Goal: Information Seeking & Learning: Find specific fact

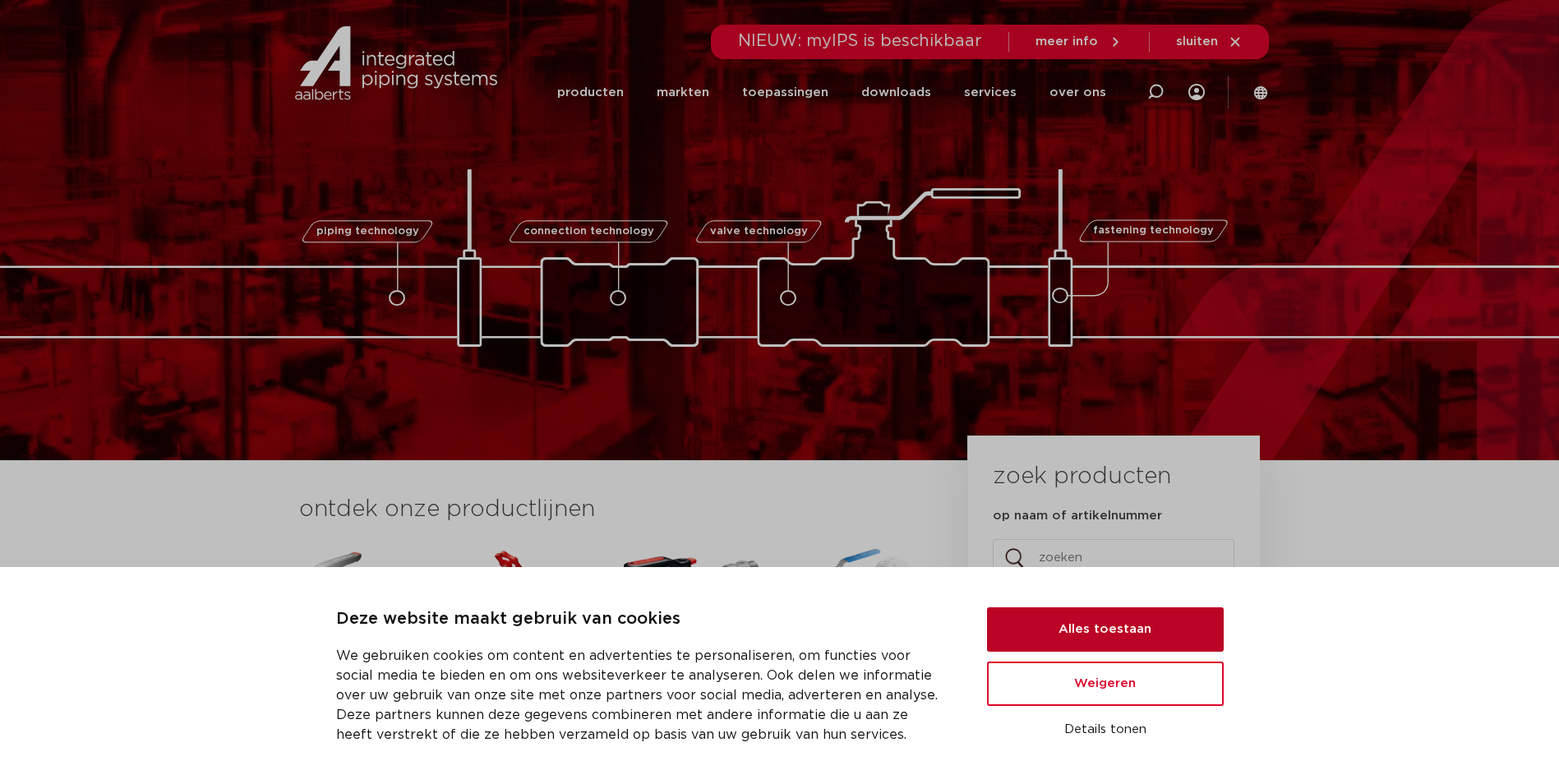
click at [1084, 643] on button "Alles toestaan" at bounding box center [1105, 629] width 237 height 44
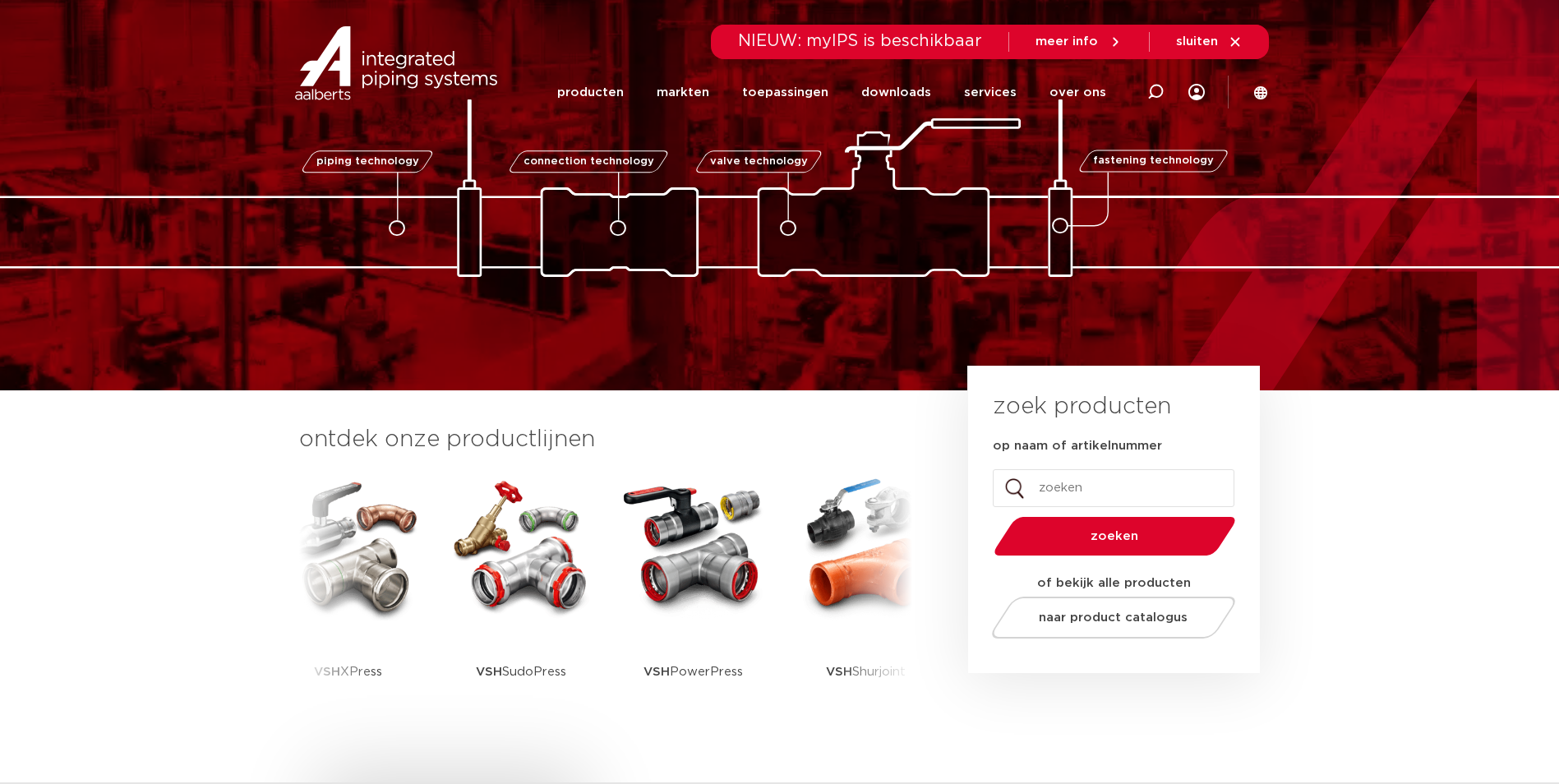
scroll to position [164, 0]
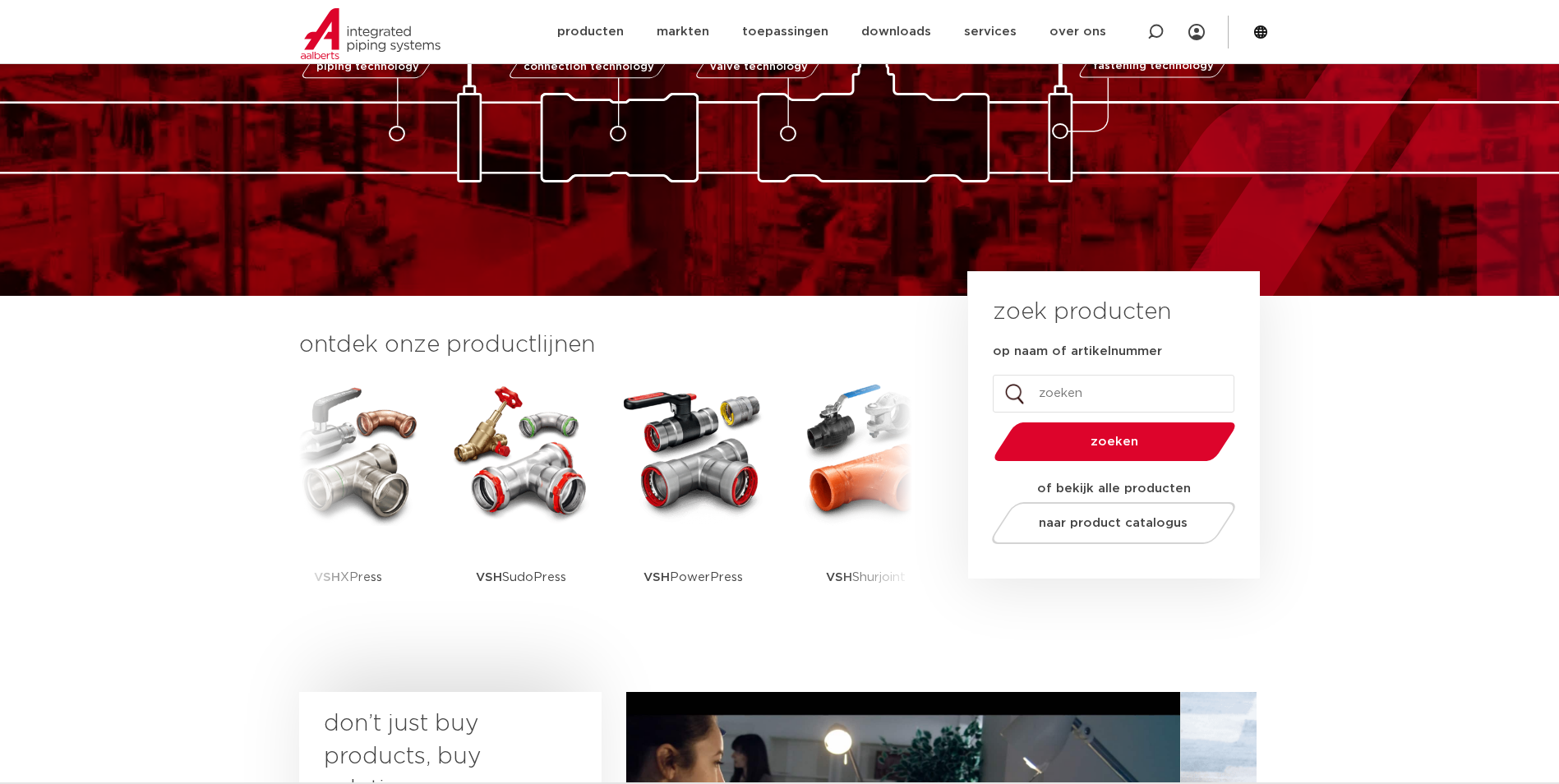
click at [1059, 386] on input "op naam of artikelnummer" at bounding box center [1114, 393] width 242 height 38
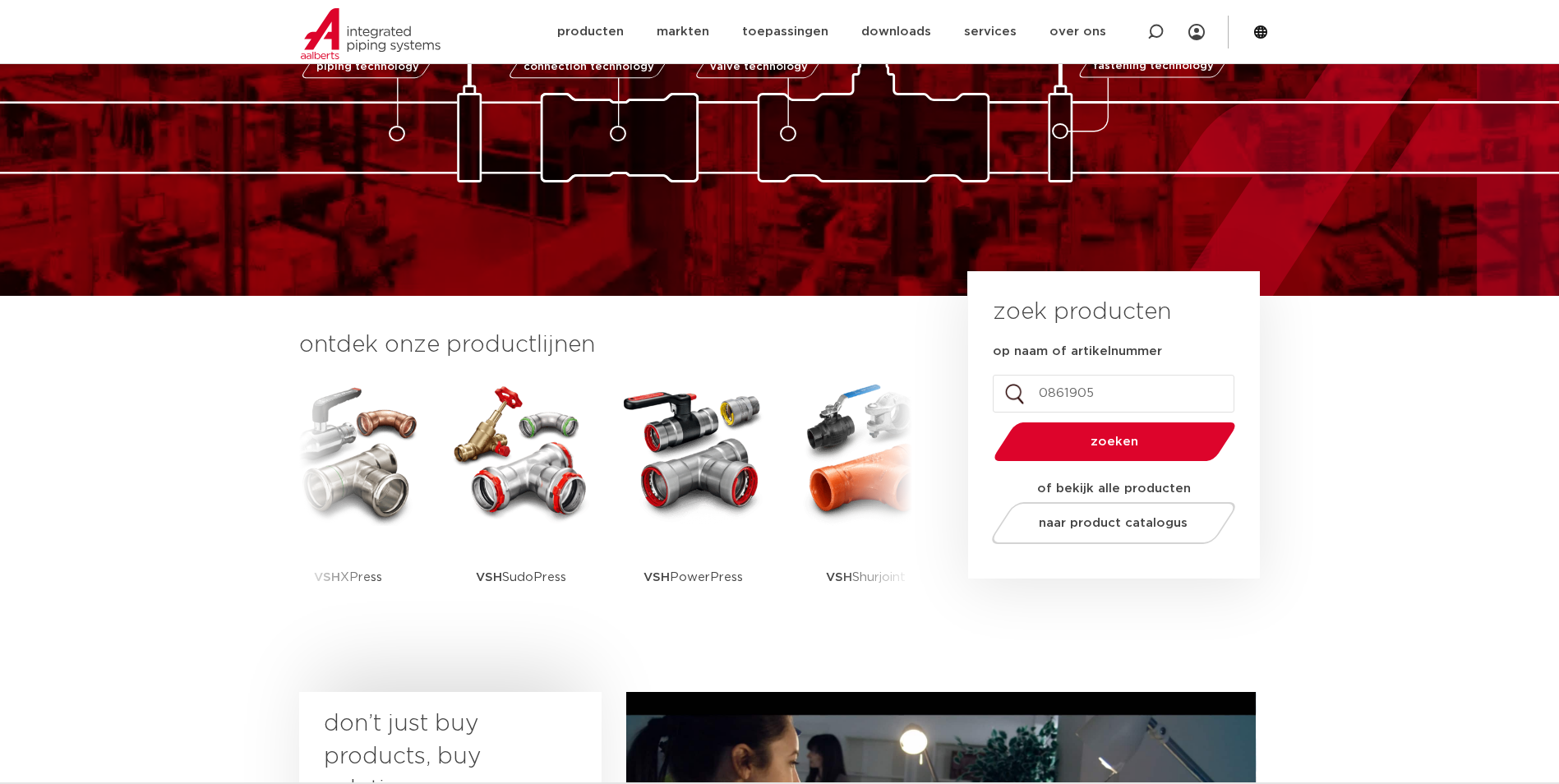
type input "0861905"
click at [987, 421] on button "zoeken" at bounding box center [1114, 441] width 254 height 42
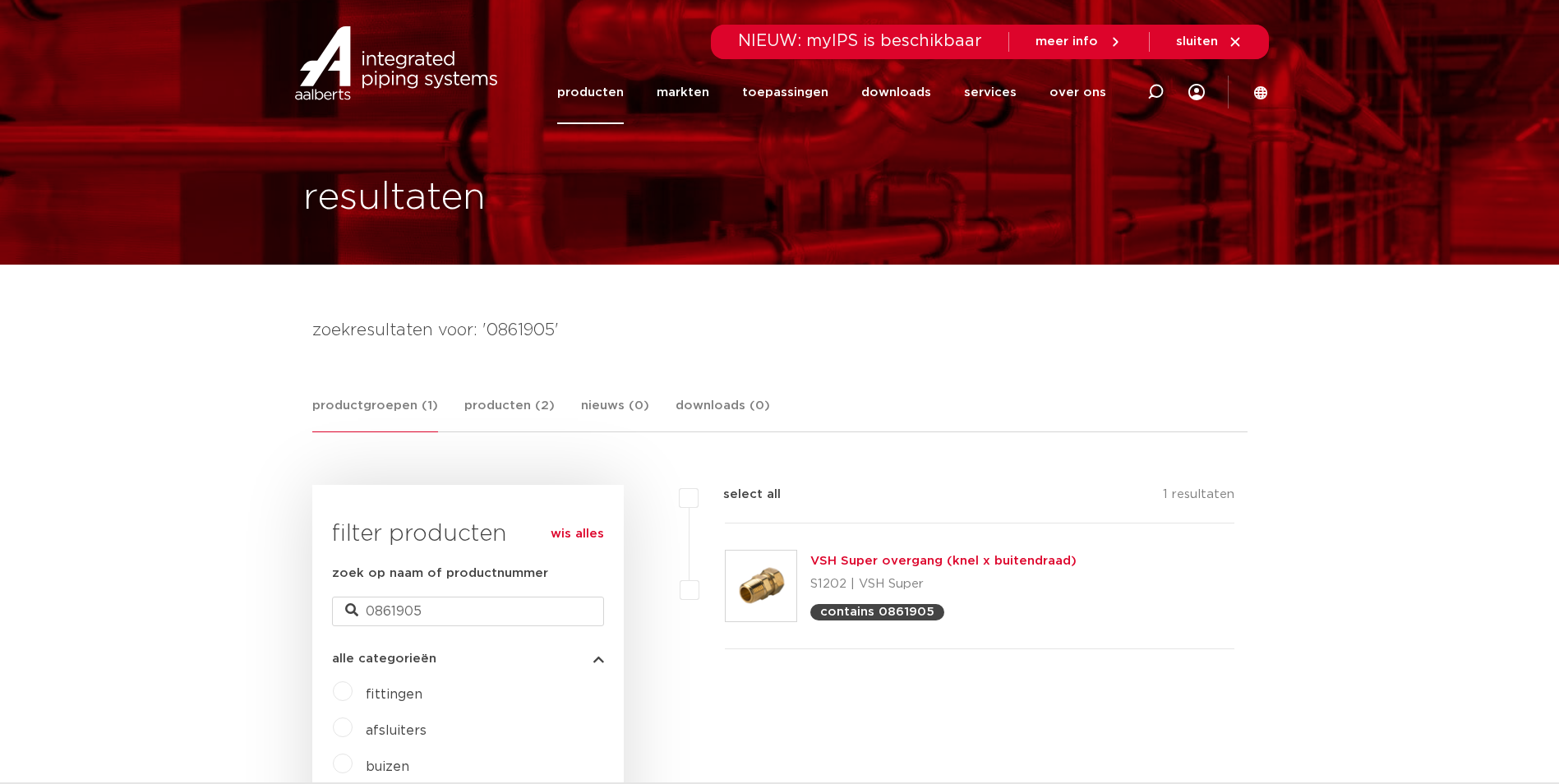
click at [836, 563] on link "VSH Super overgang (knel x buitendraad)" at bounding box center [943, 561] width 266 height 13
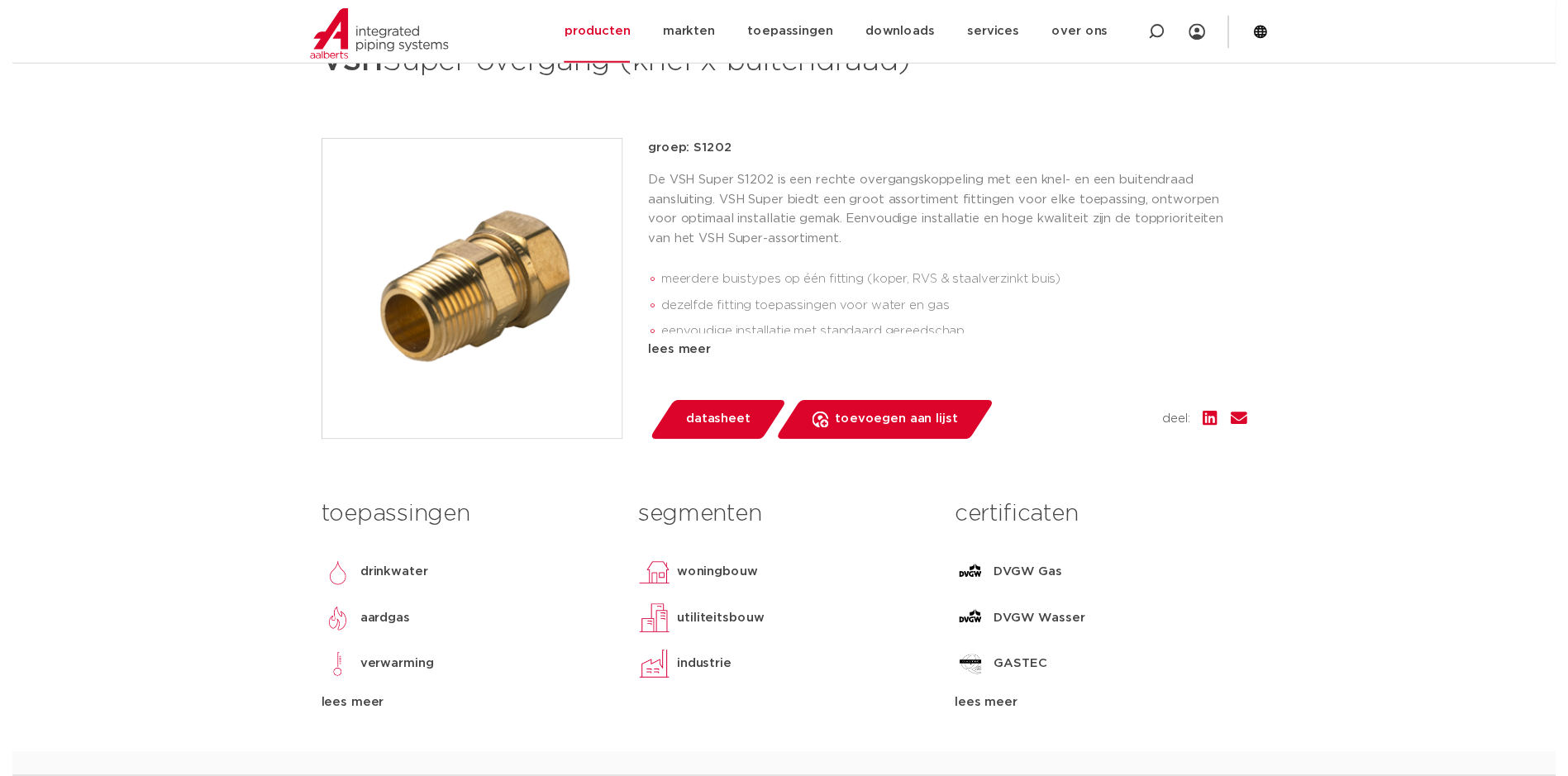
scroll to position [331, 0]
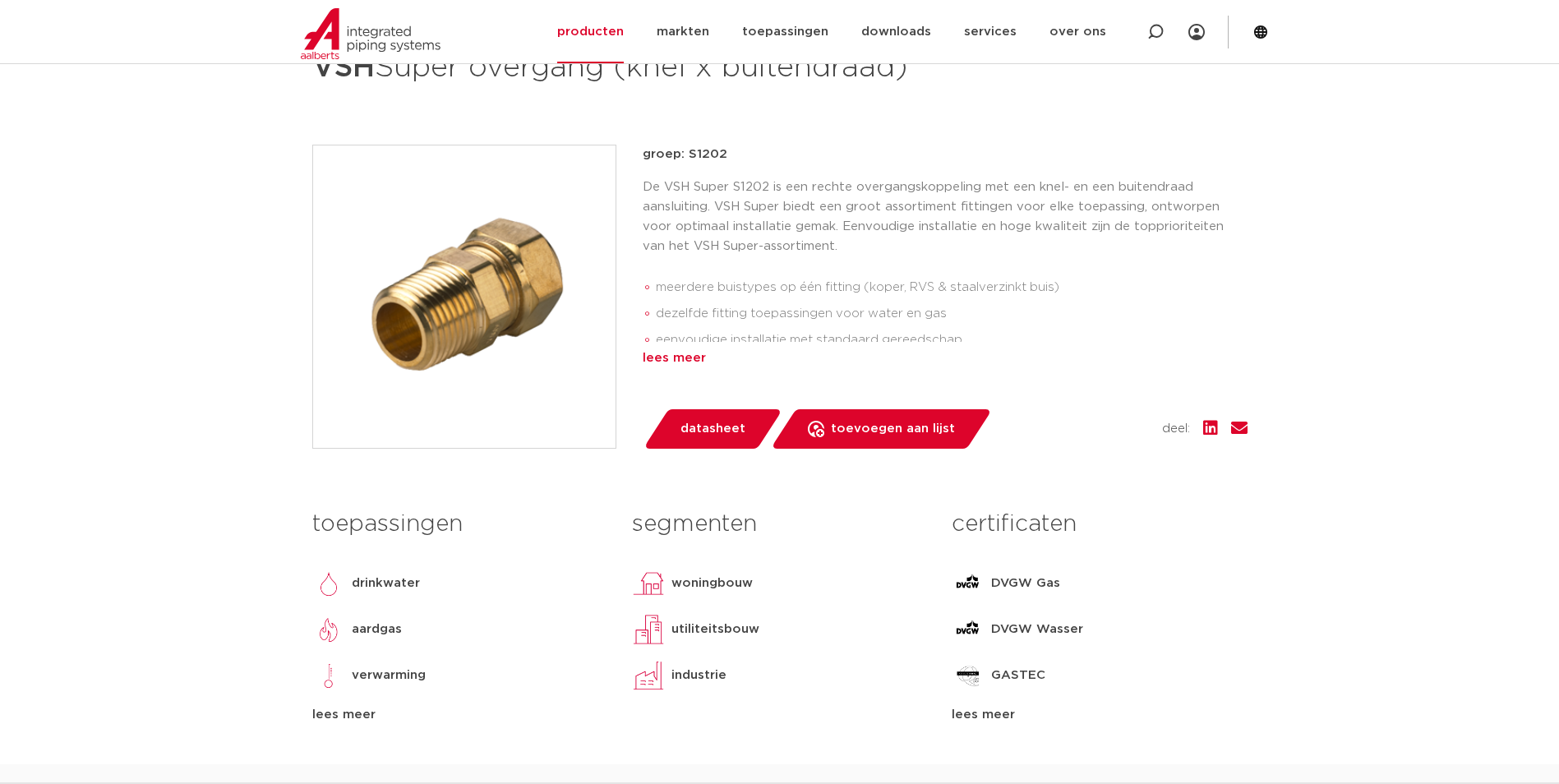
click at [664, 356] on div "lees meer" at bounding box center [945, 358] width 604 height 19
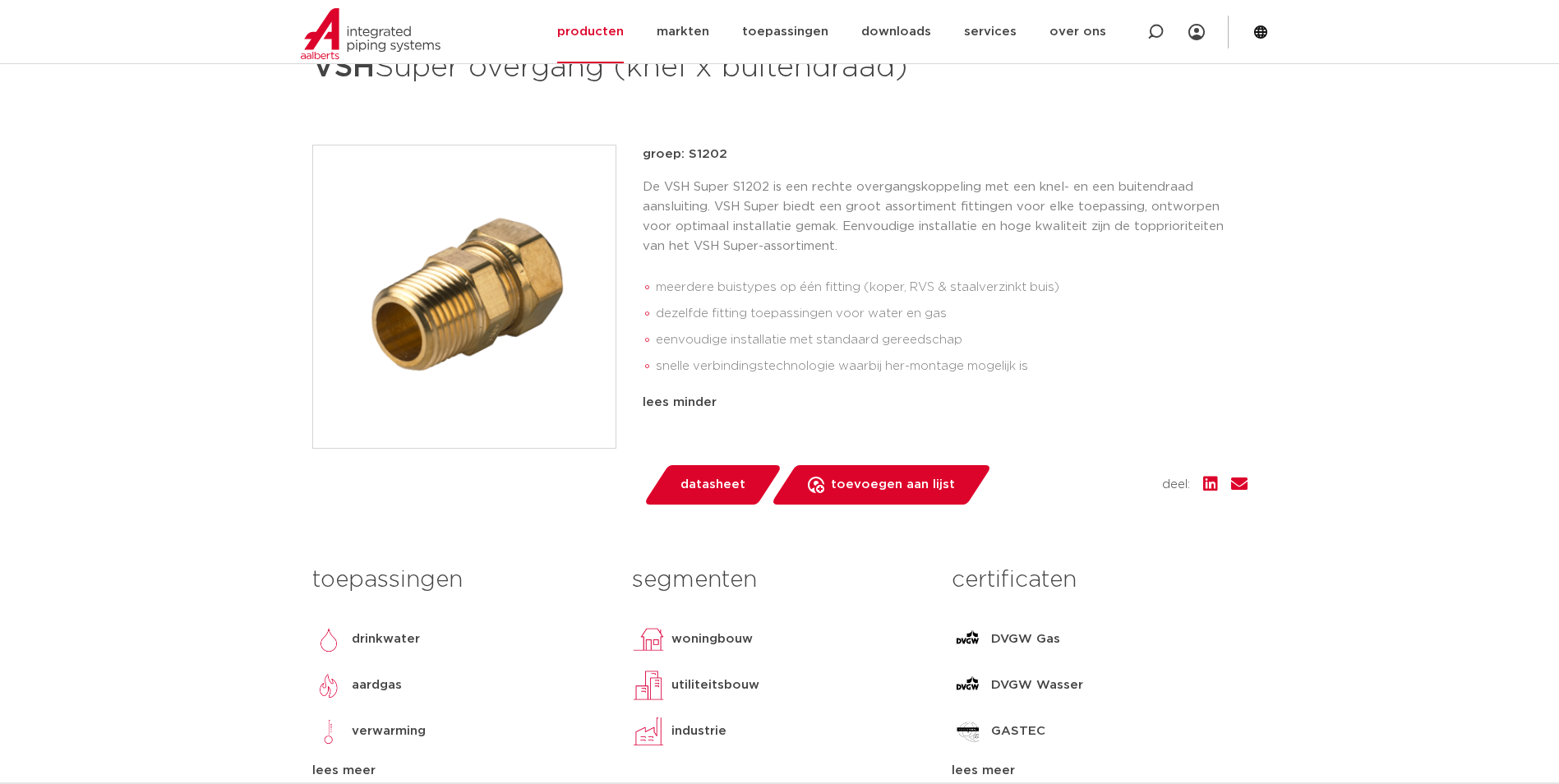
click at [727, 484] on span "datasheet" at bounding box center [713, 484] width 65 height 26
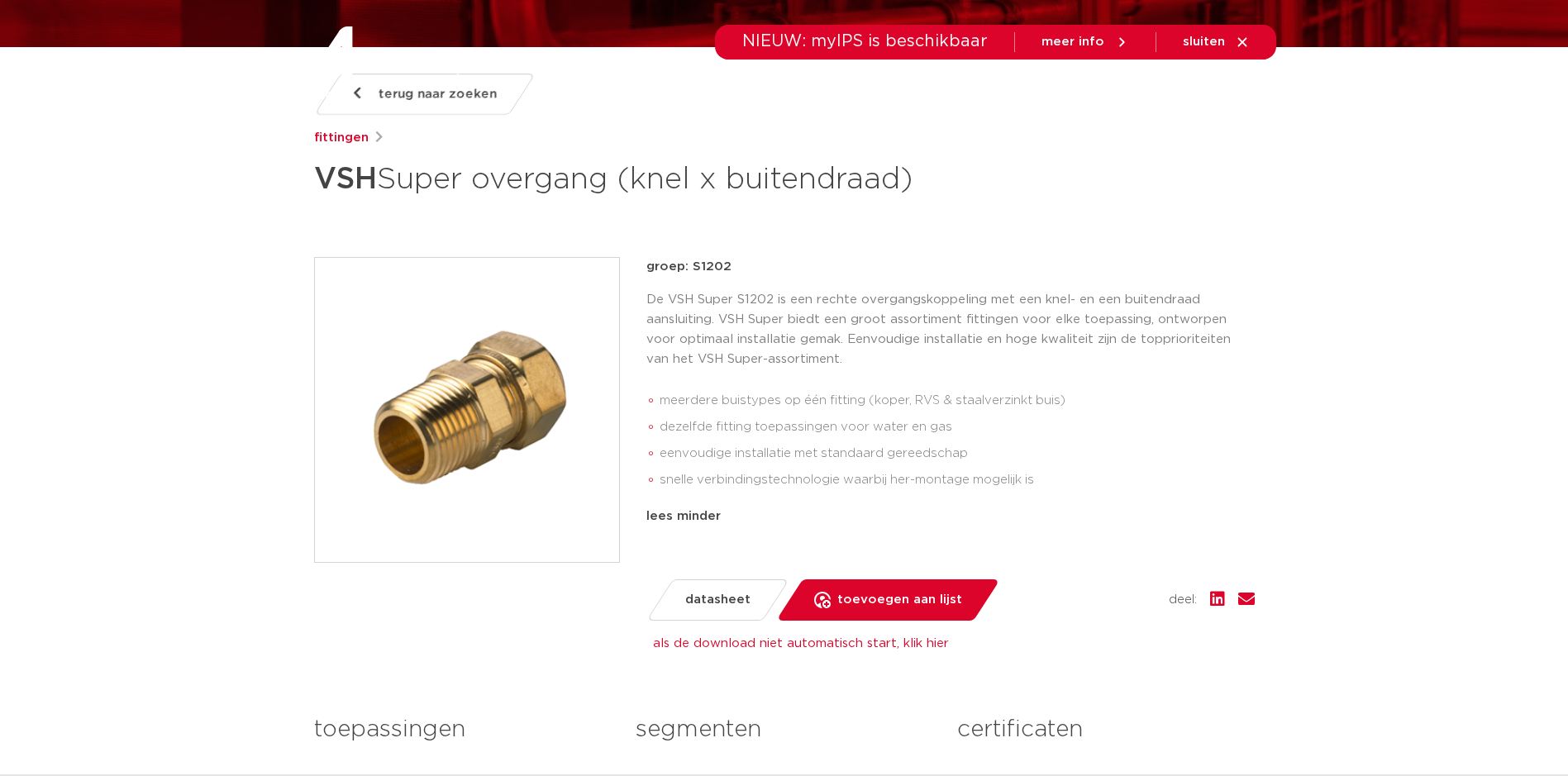
scroll to position [579, 0]
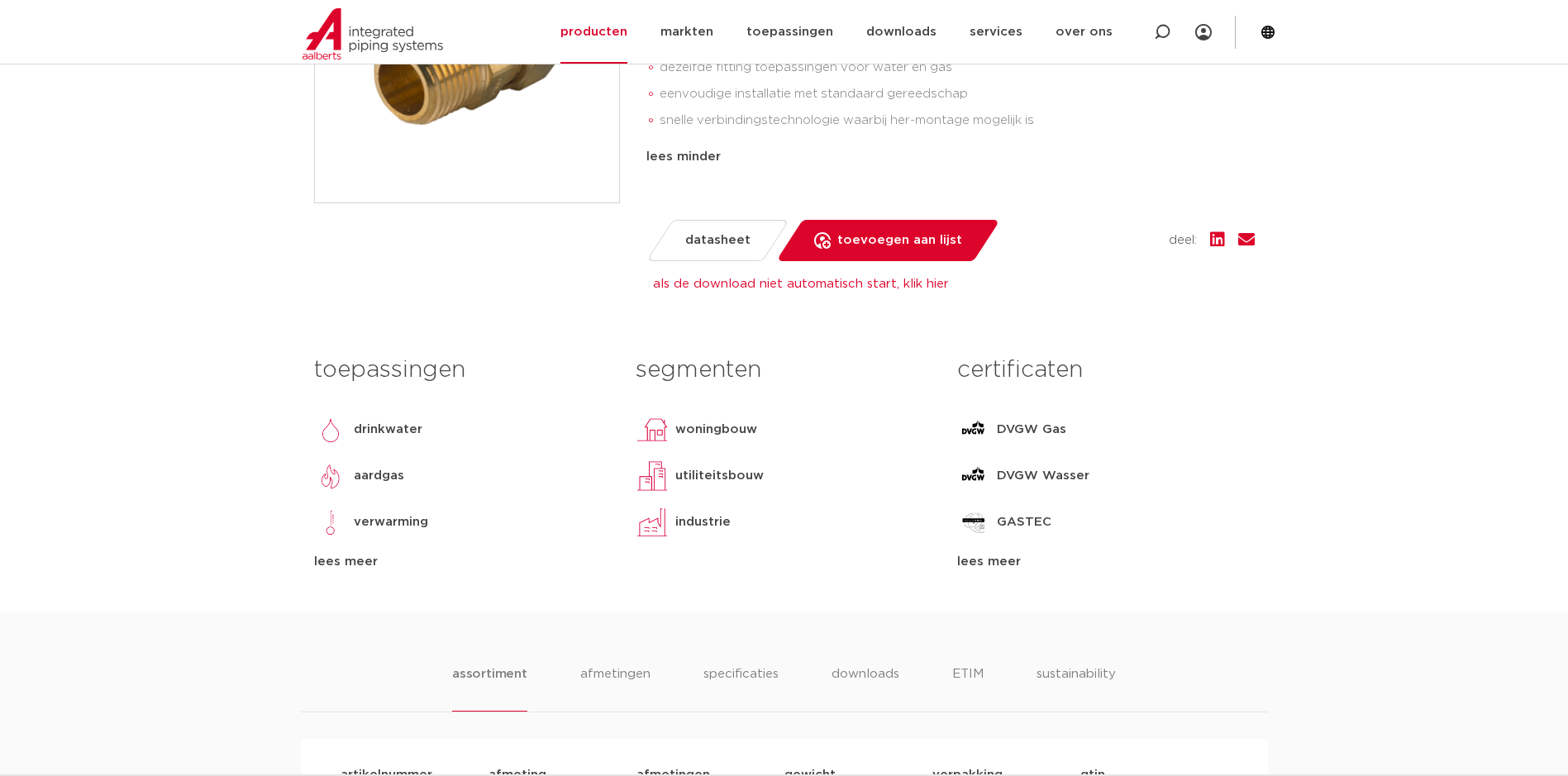
click at [730, 248] on span "datasheet" at bounding box center [717, 240] width 65 height 26
click at [700, 226] on link "datasheet" at bounding box center [717, 240] width 143 height 41
click at [702, 238] on span "datasheet" at bounding box center [717, 240] width 65 height 26
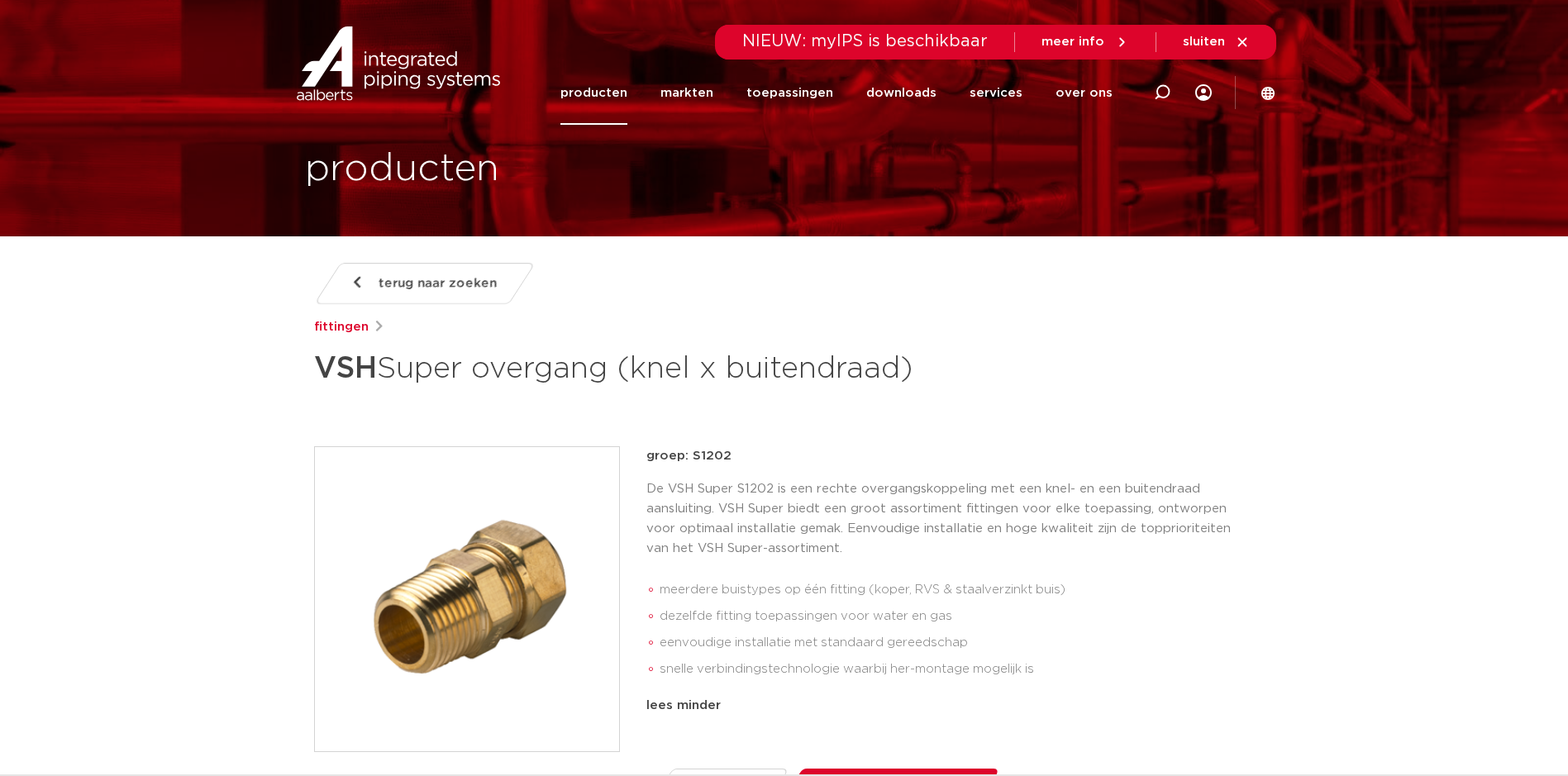
scroll to position [0, 0]
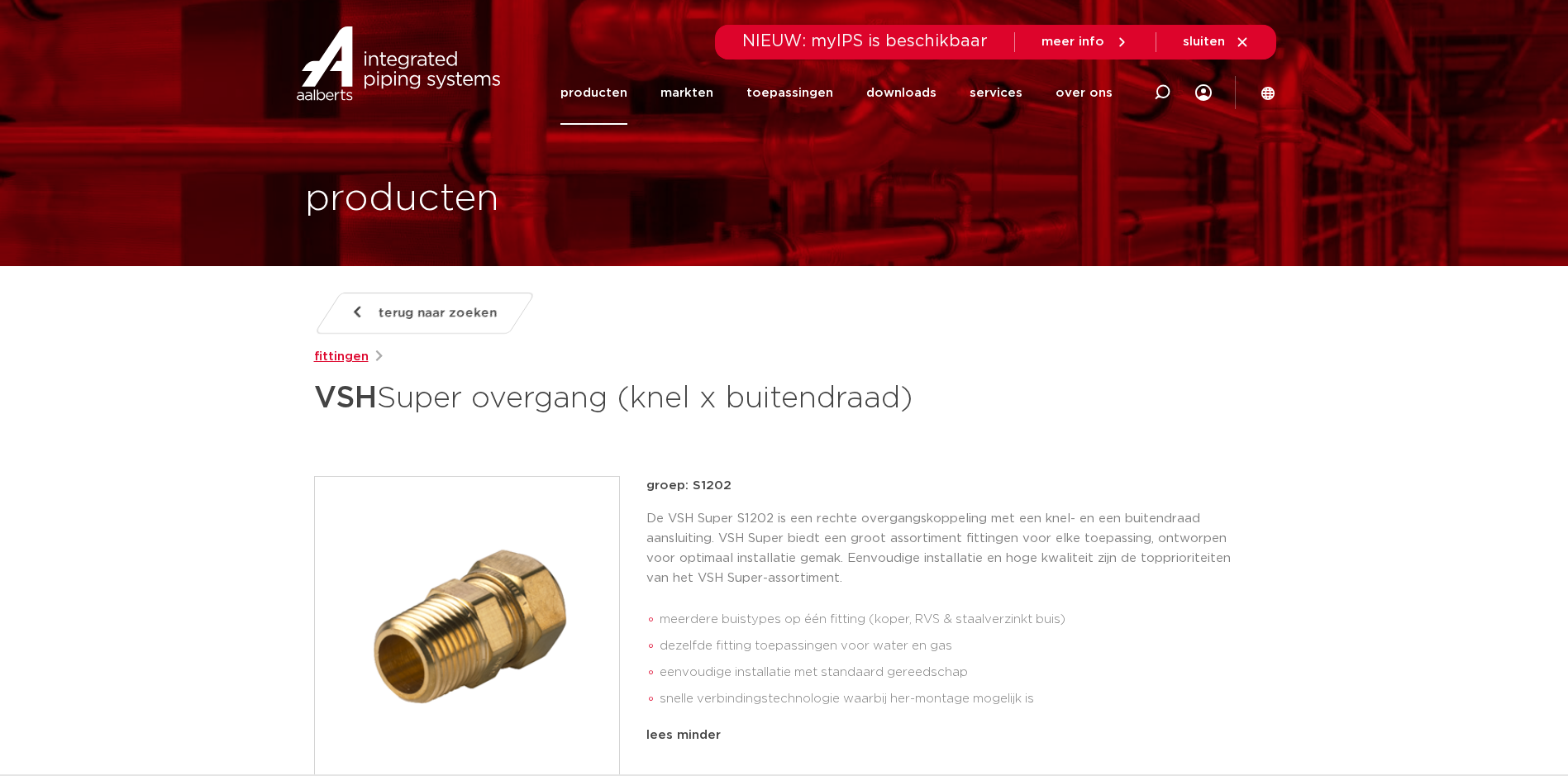
click at [355, 357] on link "fittingen" at bounding box center [341, 357] width 54 height 19
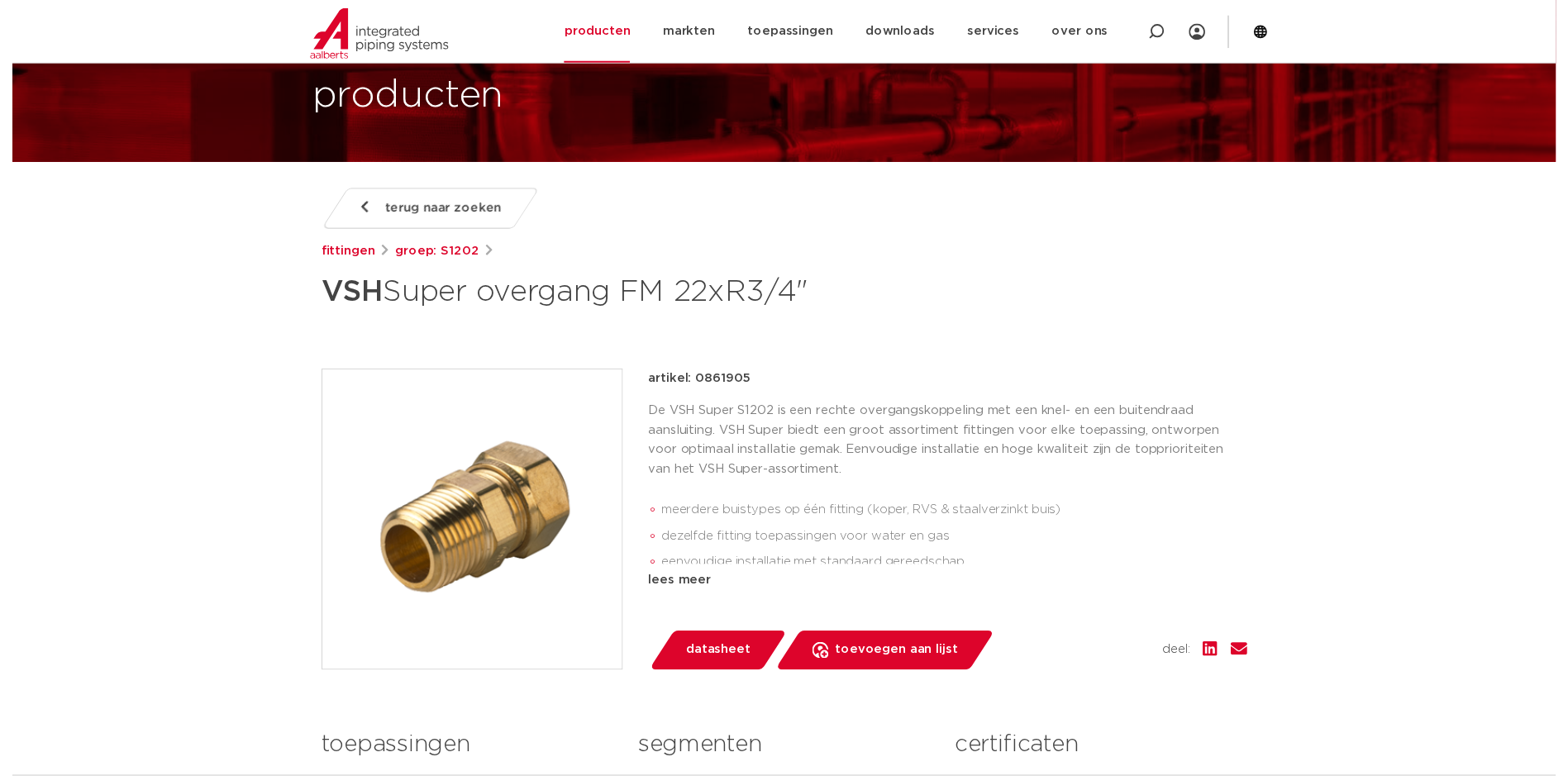
scroll to position [83, 0]
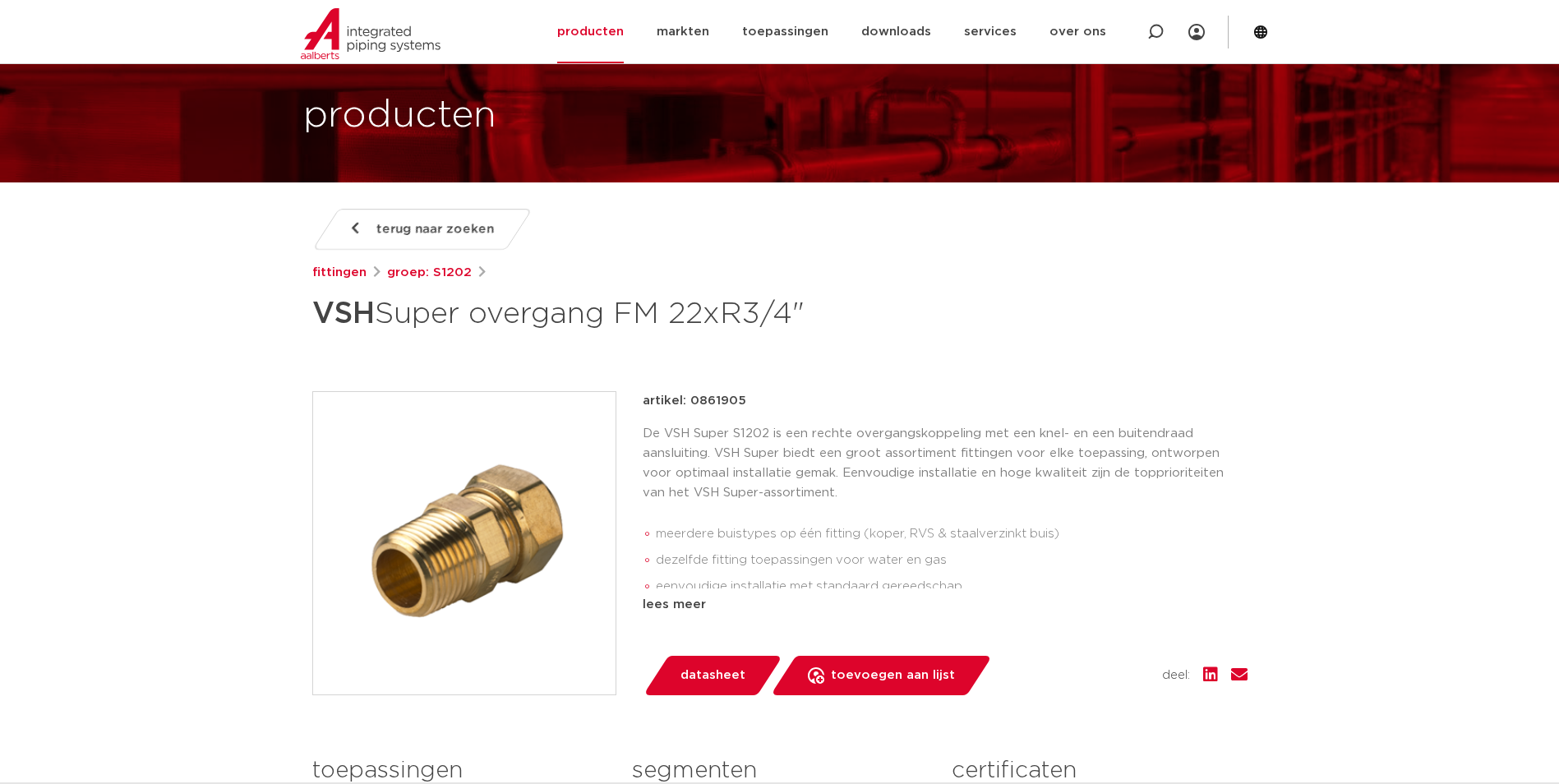
click at [713, 678] on span "datasheet" at bounding box center [713, 675] width 65 height 26
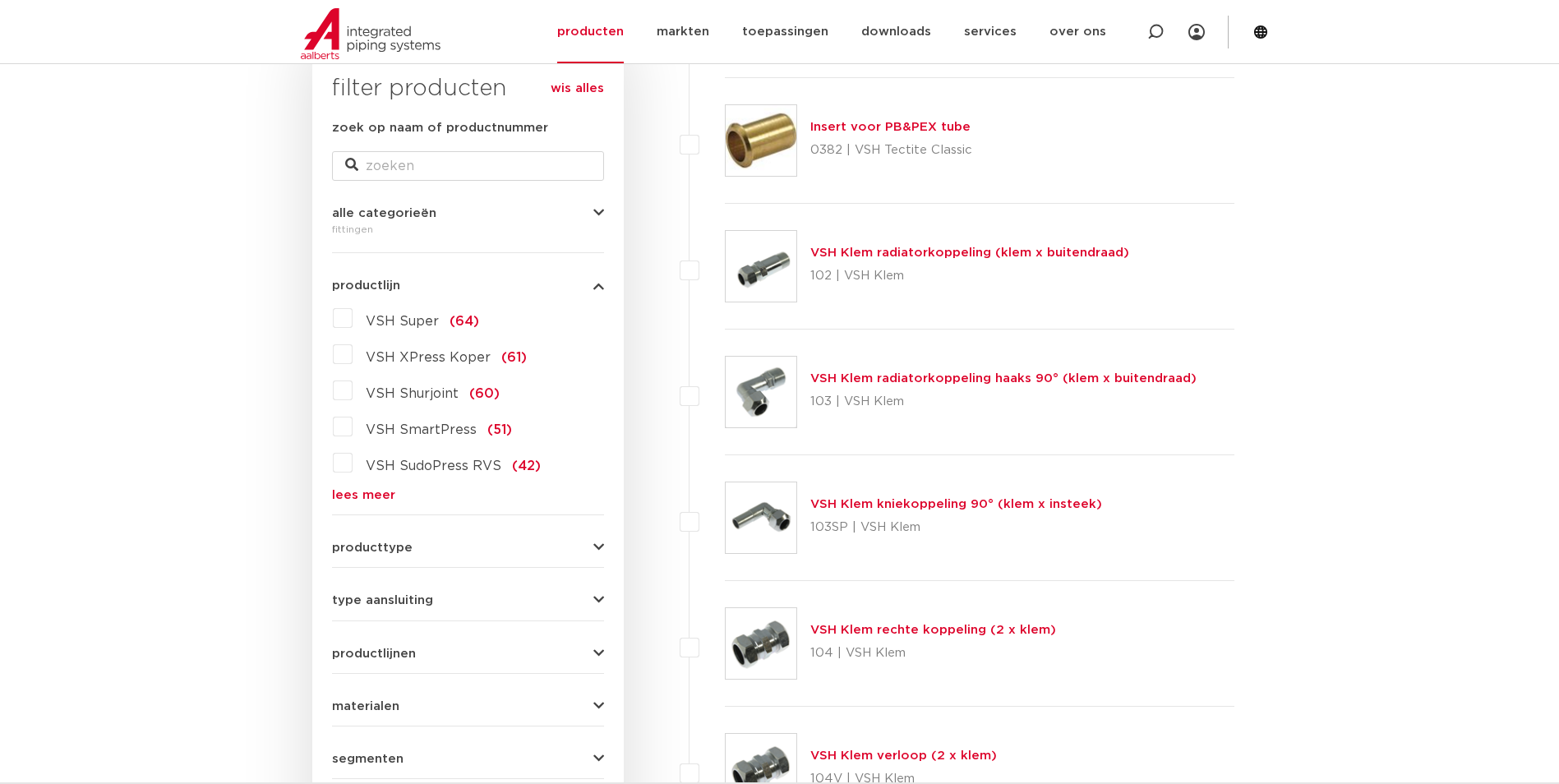
scroll to position [329, 0]
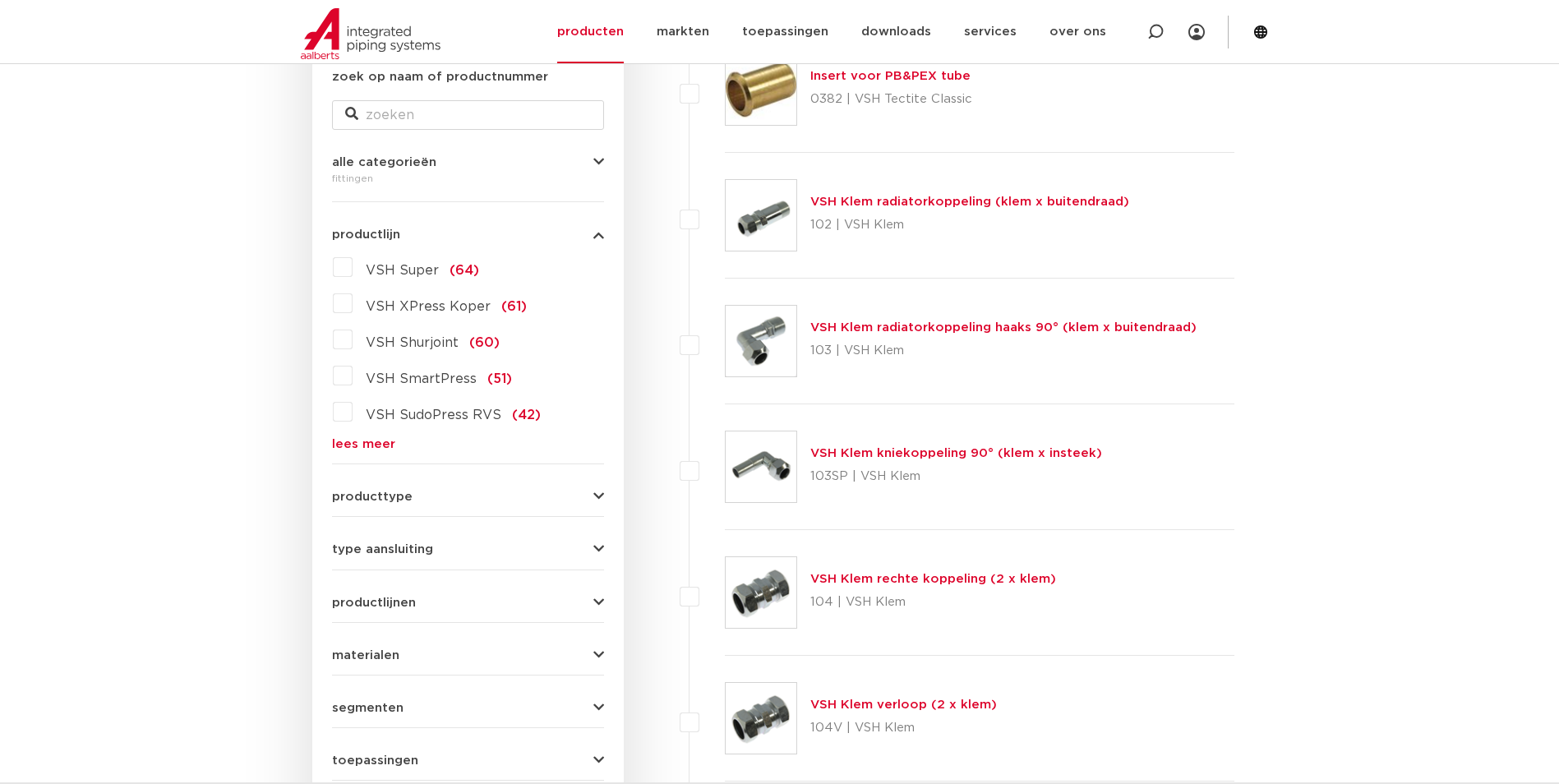
click at [366, 449] on link "lees meer" at bounding box center [467, 444] width 272 height 13
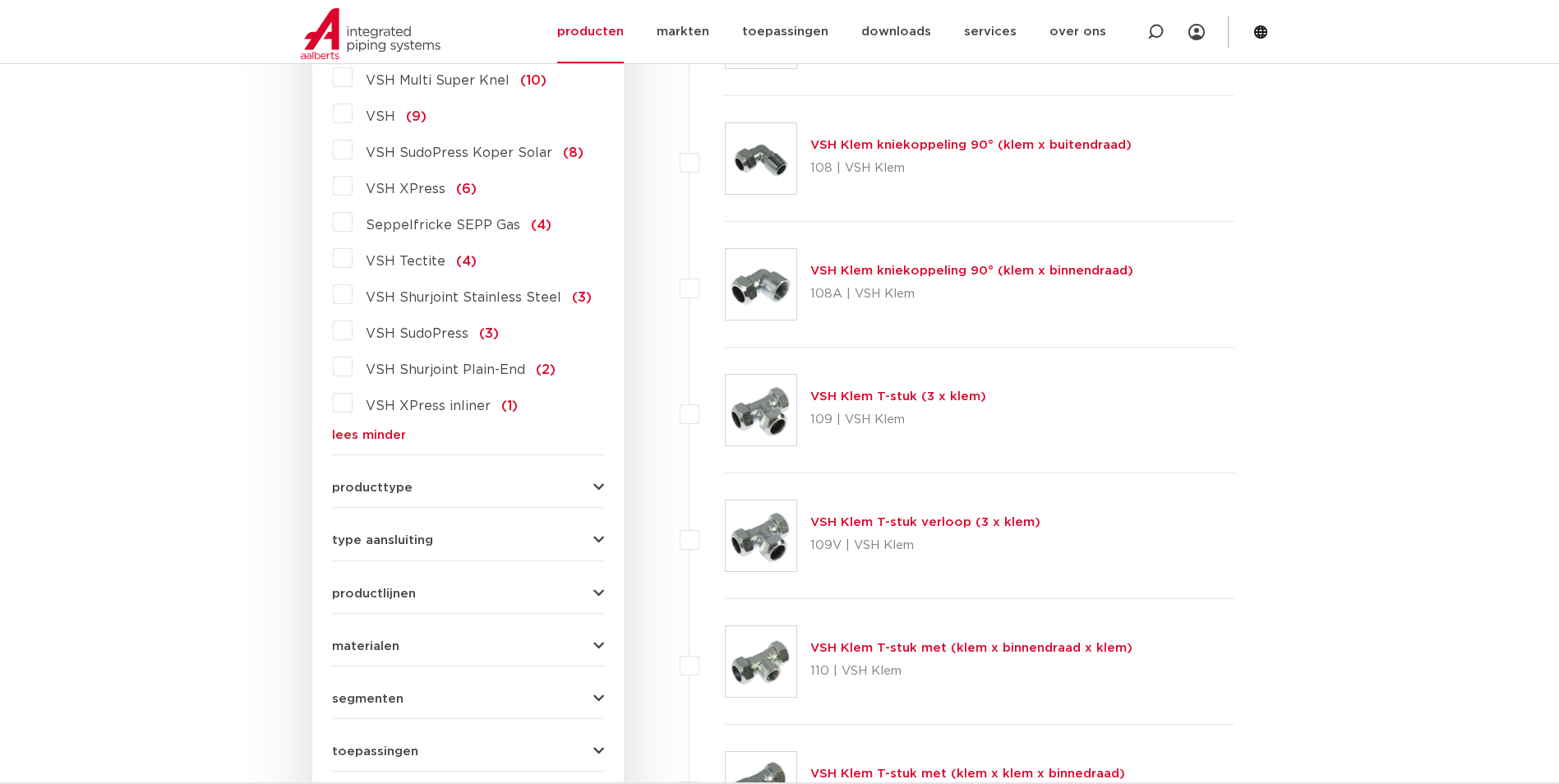
scroll to position [1643, 0]
click at [592, 480] on button "producttype" at bounding box center [467, 486] width 272 height 13
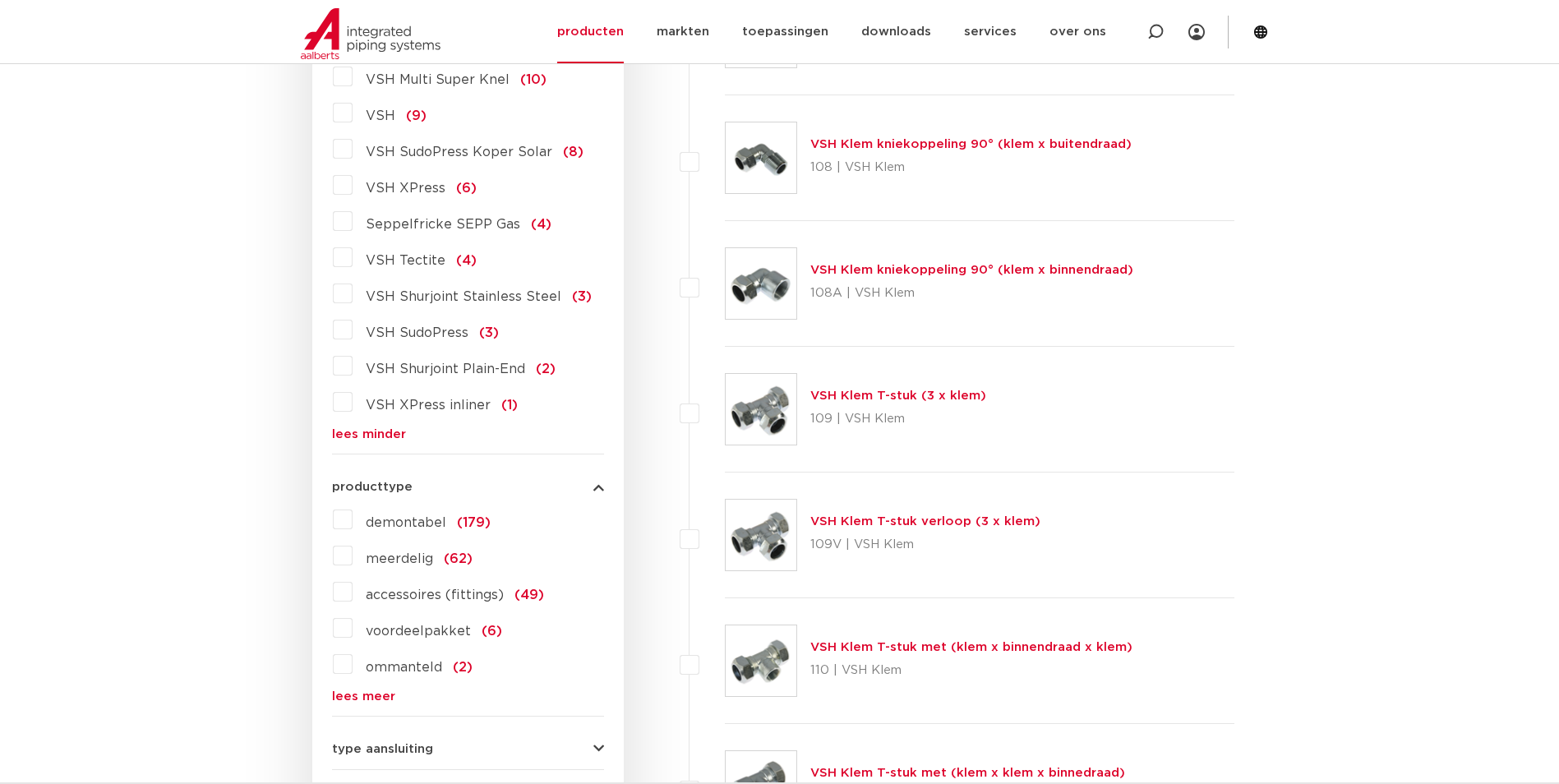
click at [592, 480] on button "producttype" at bounding box center [467, 486] width 272 height 13
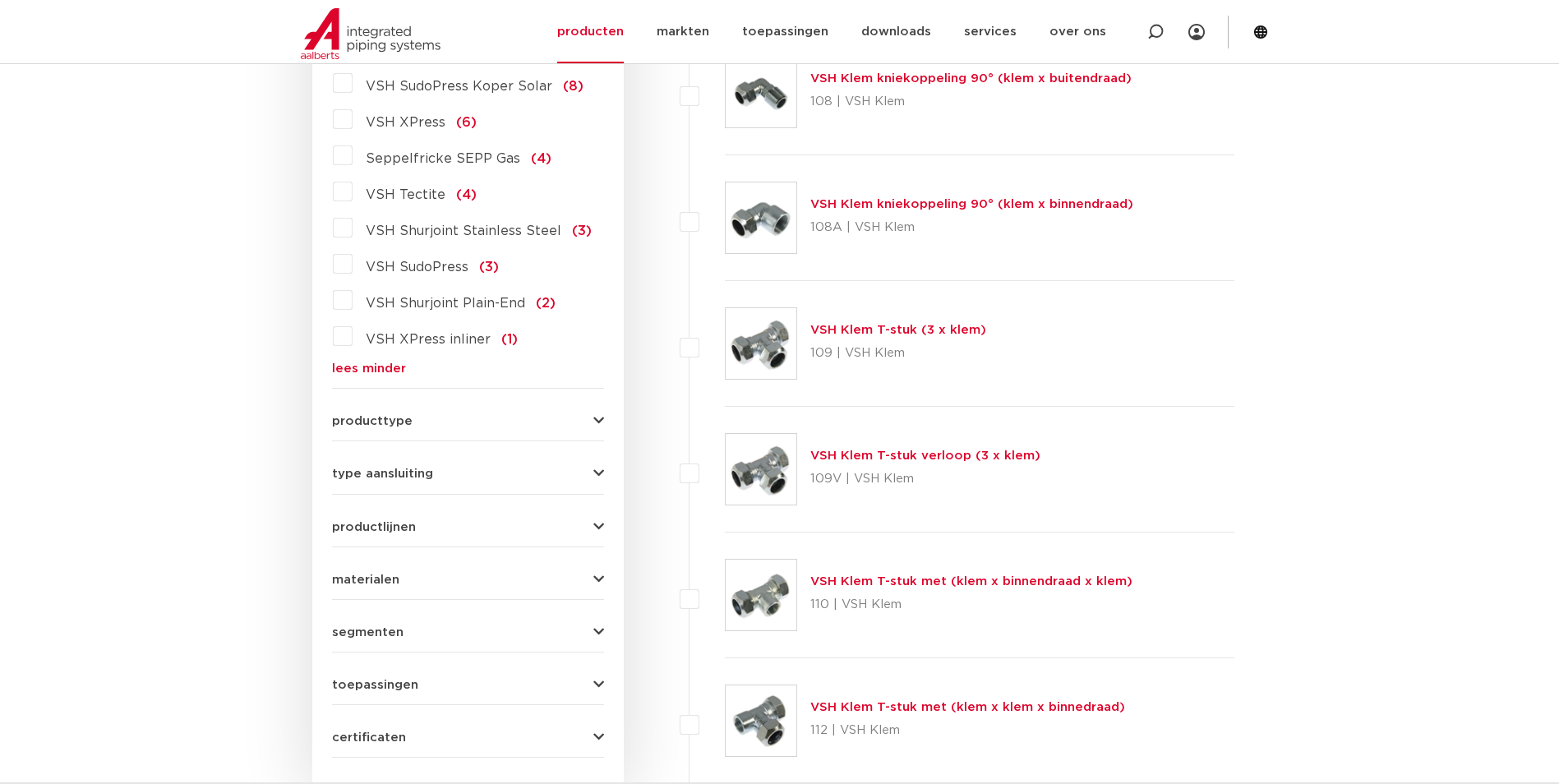
scroll to position [1808, 0]
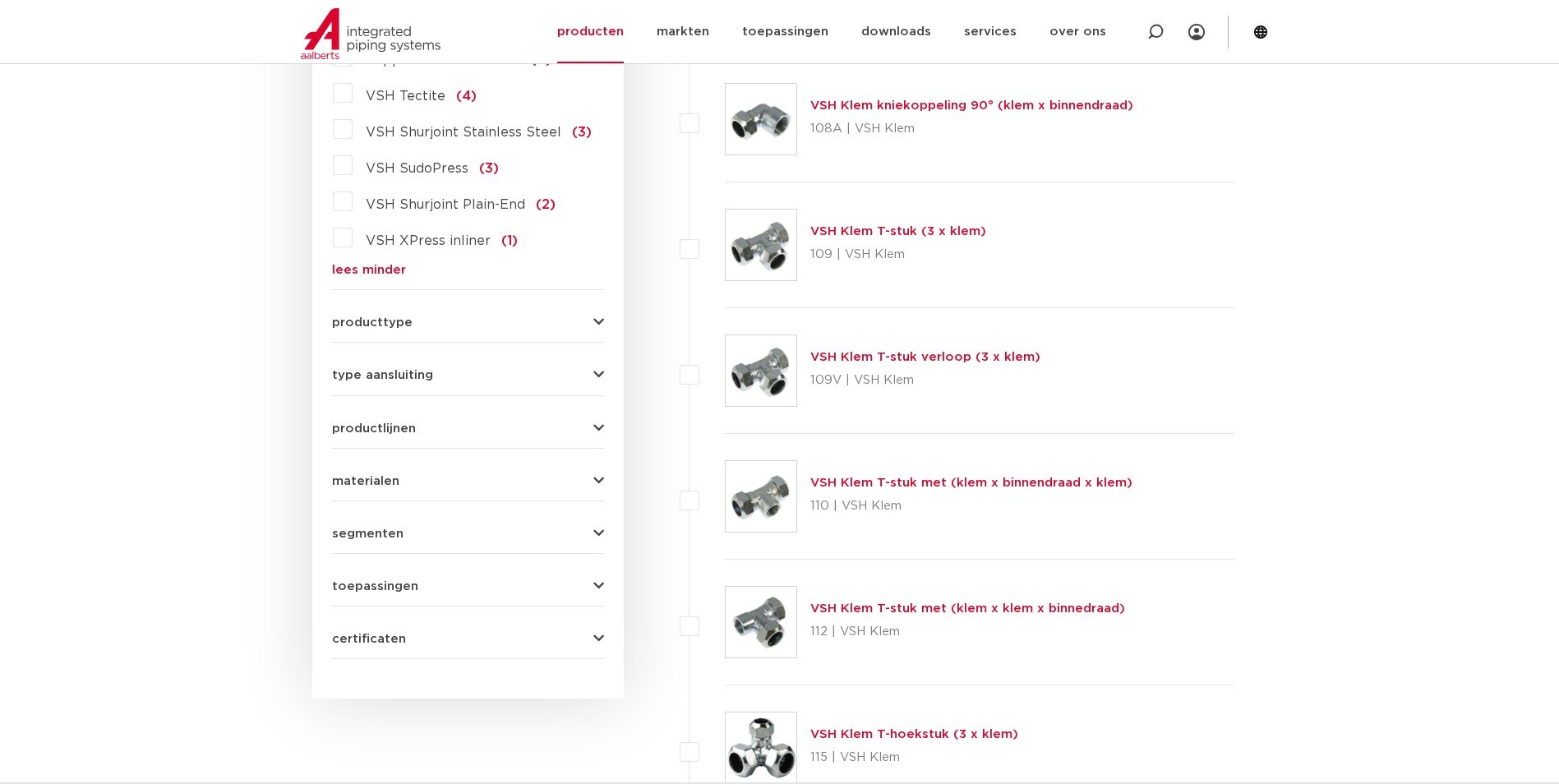
click at [596, 369] on icon "button" at bounding box center [599, 375] width 11 height 13
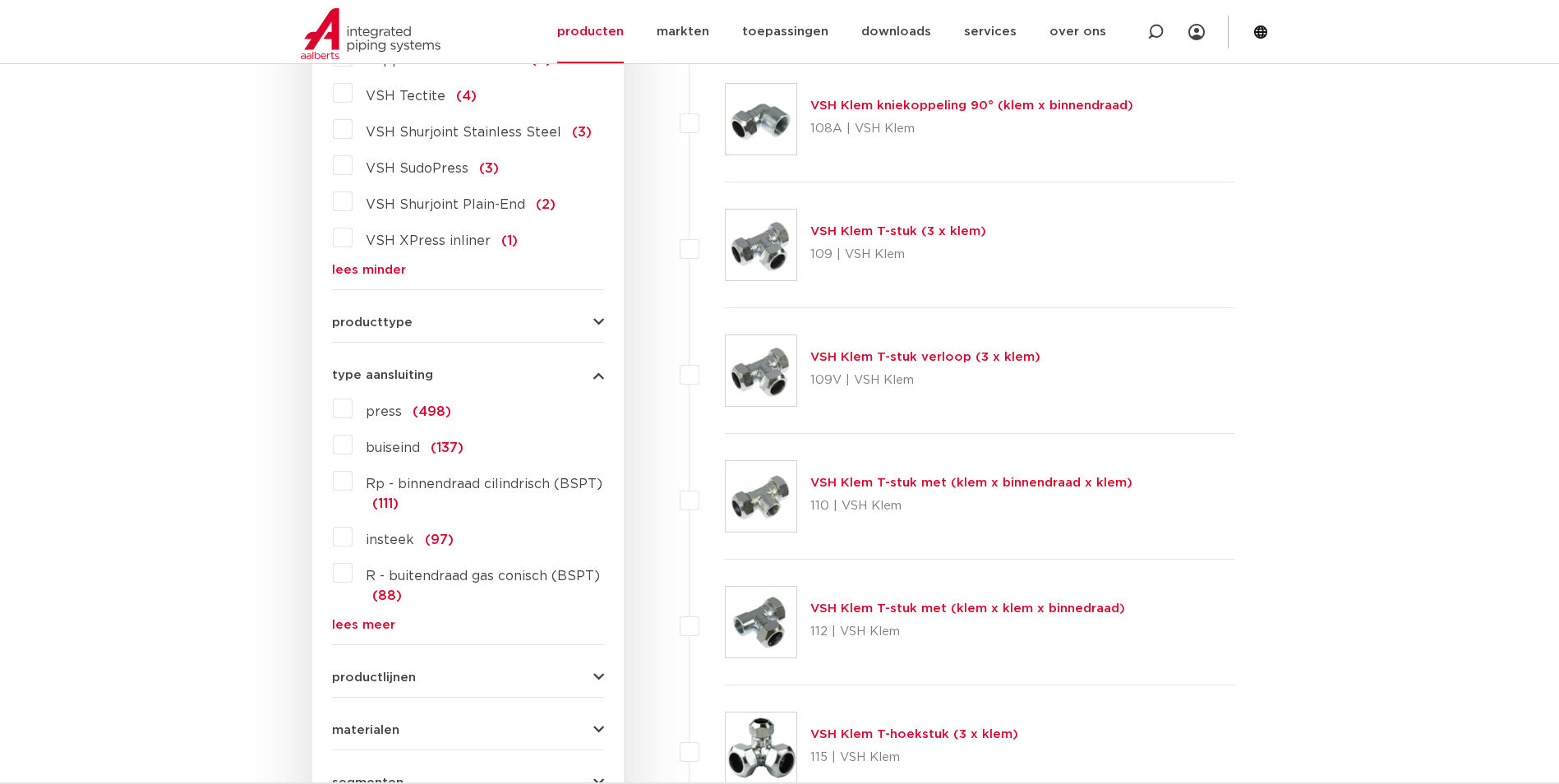
click at [596, 369] on icon "button" at bounding box center [599, 375] width 11 height 13
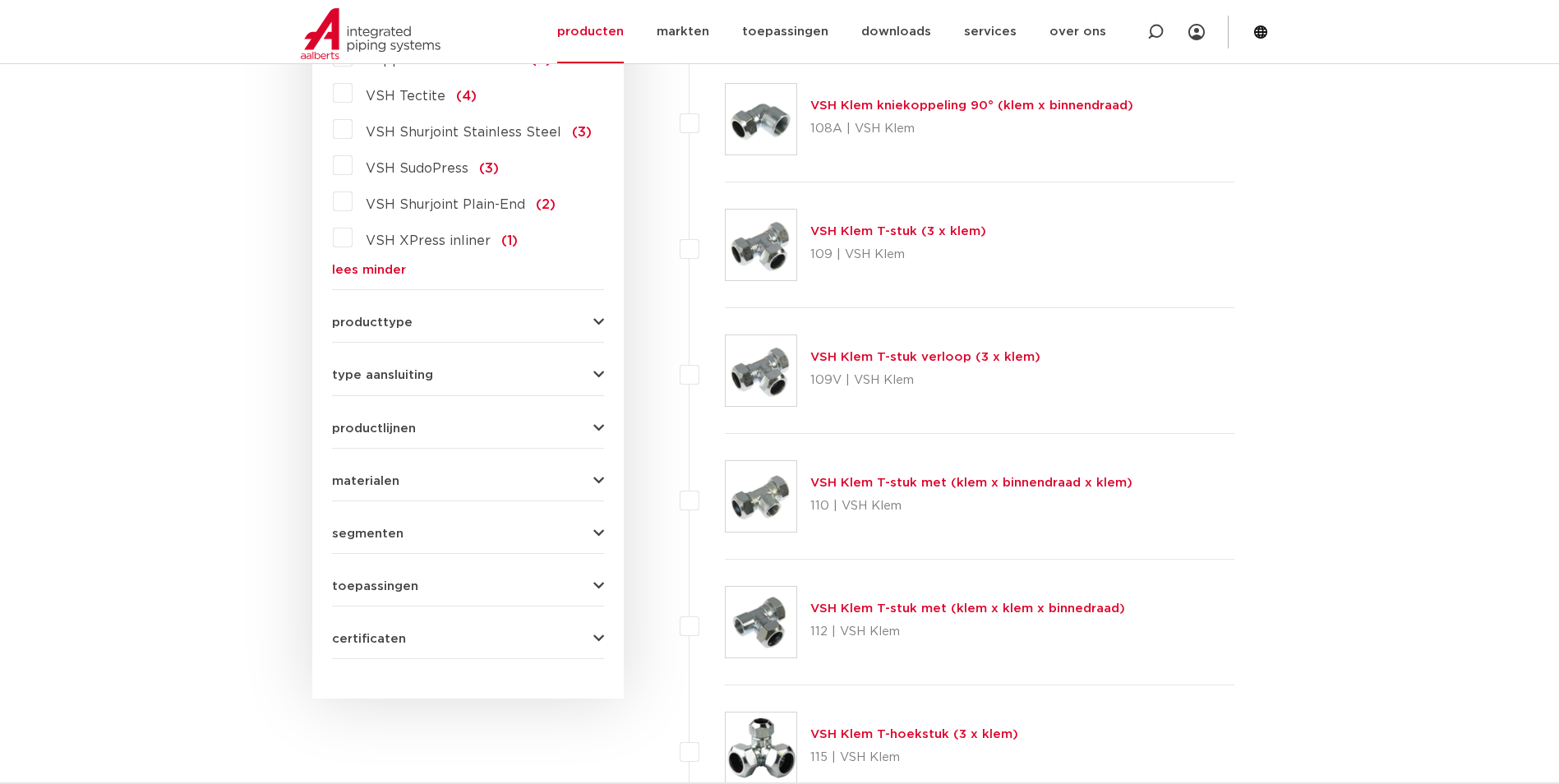
click at [599, 422] on icon "button" at bounding box center [599, 428] width 11 height 13
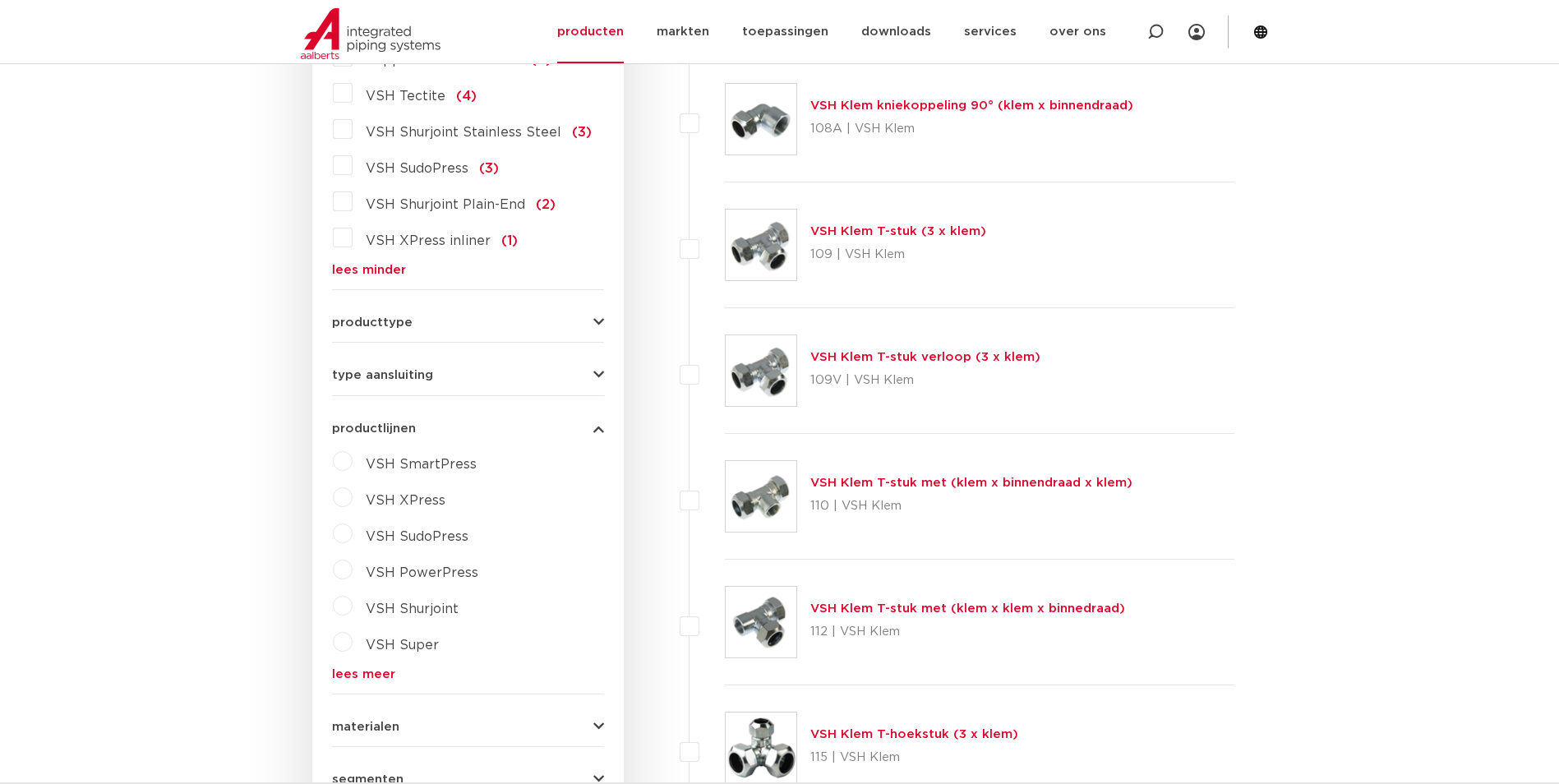
click at [353, 628] on label "VSH Super" at bounding box center [396, 641] width 86 height 26
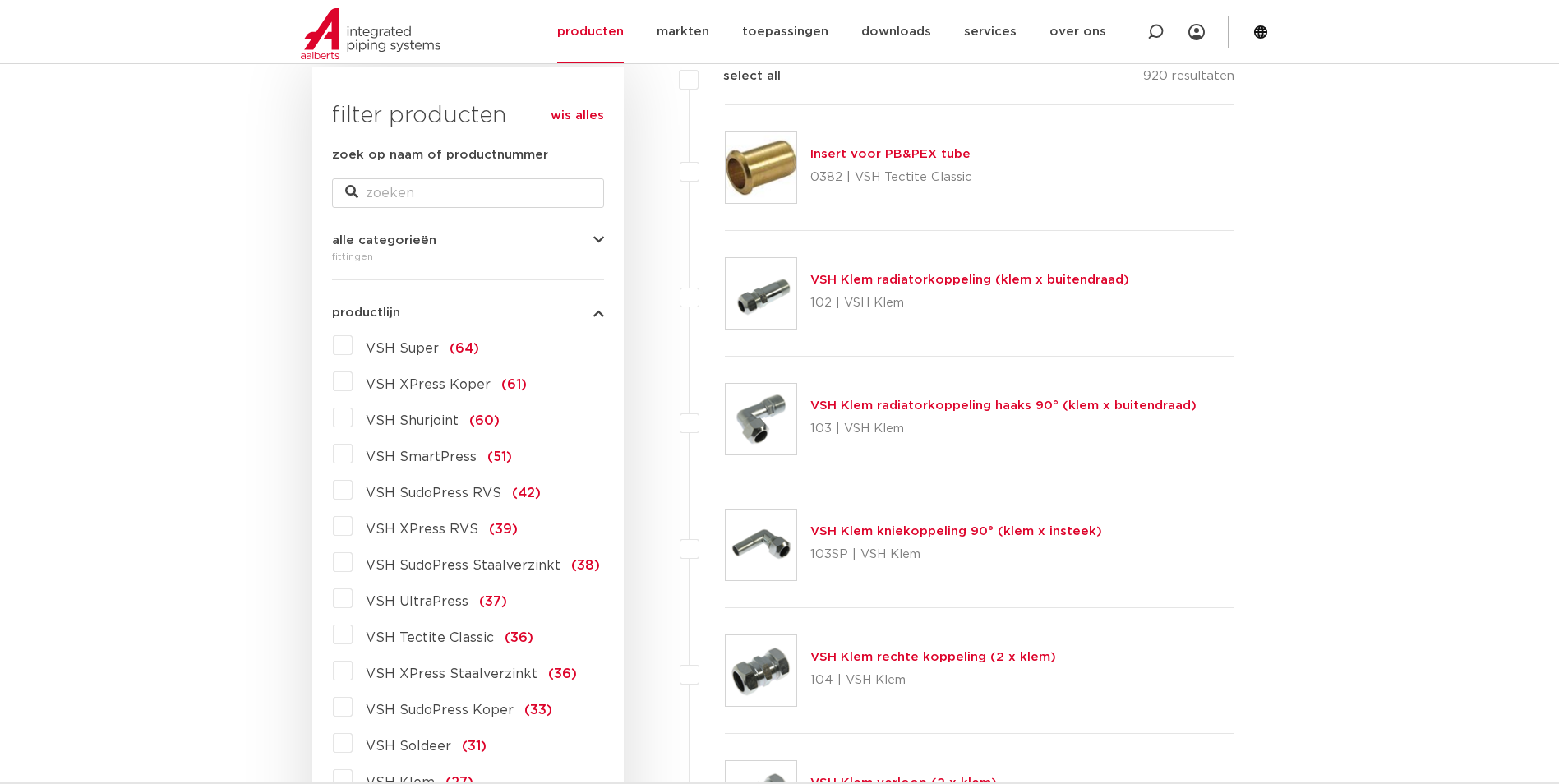
scroll to position [247, 0]
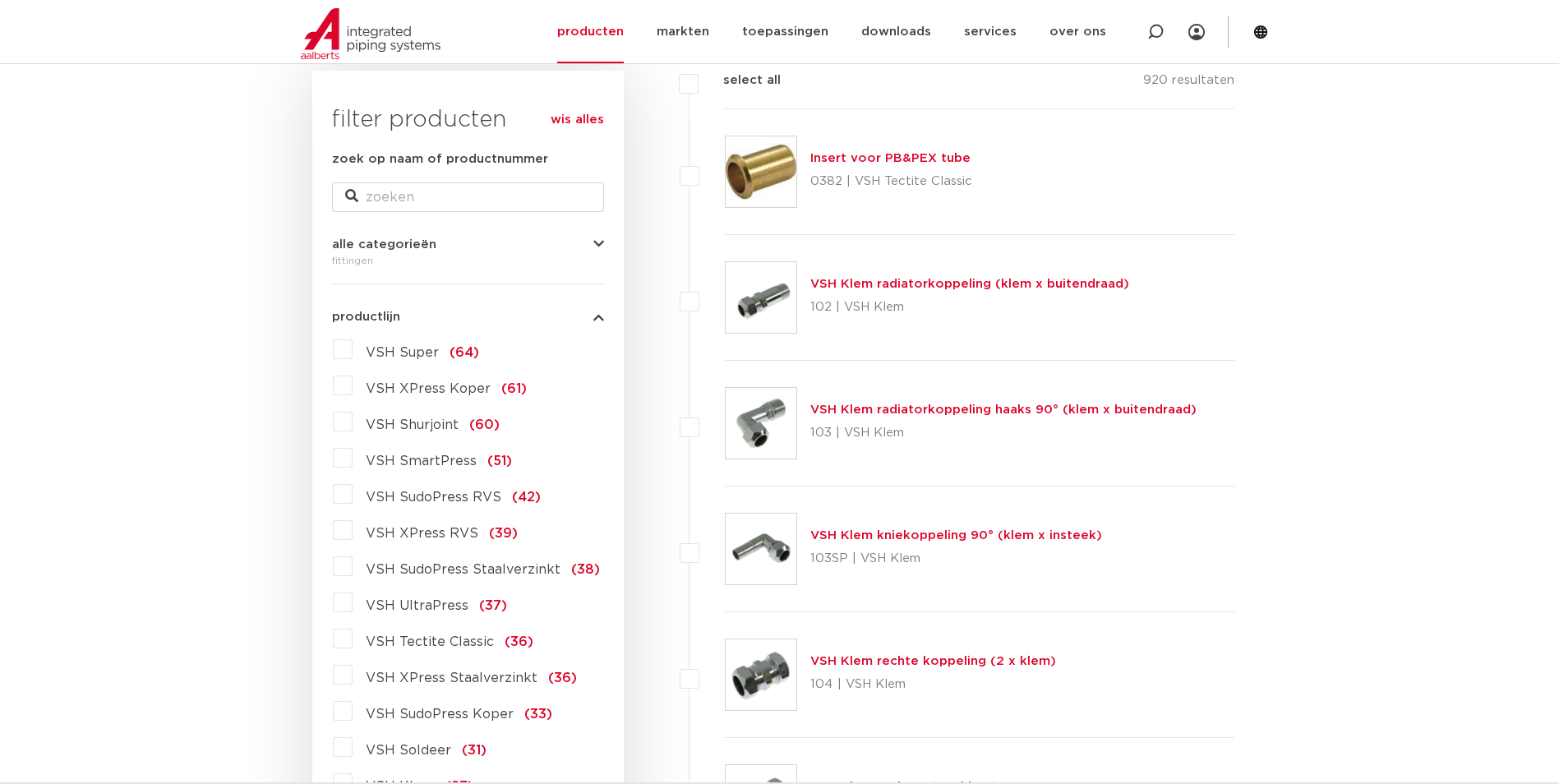
click at [353, 353] on label "VSH Super (64)" at bounding box center [416, 349] width 127 height 26
click at [0, 0] on input "VSH Super (64)" at bounding box center [0, 0] width 0 height 0
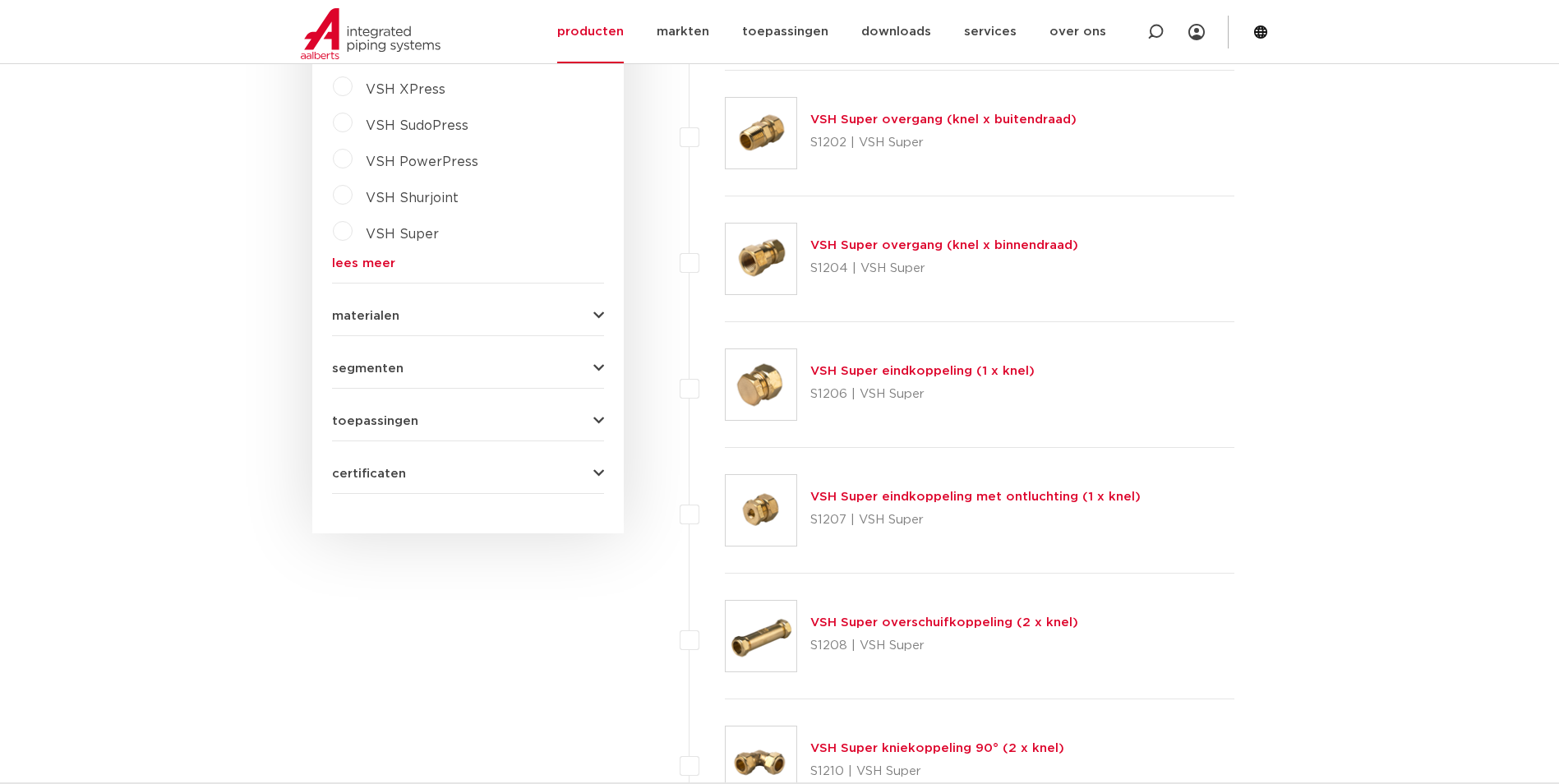
scroll to position [934, 0]
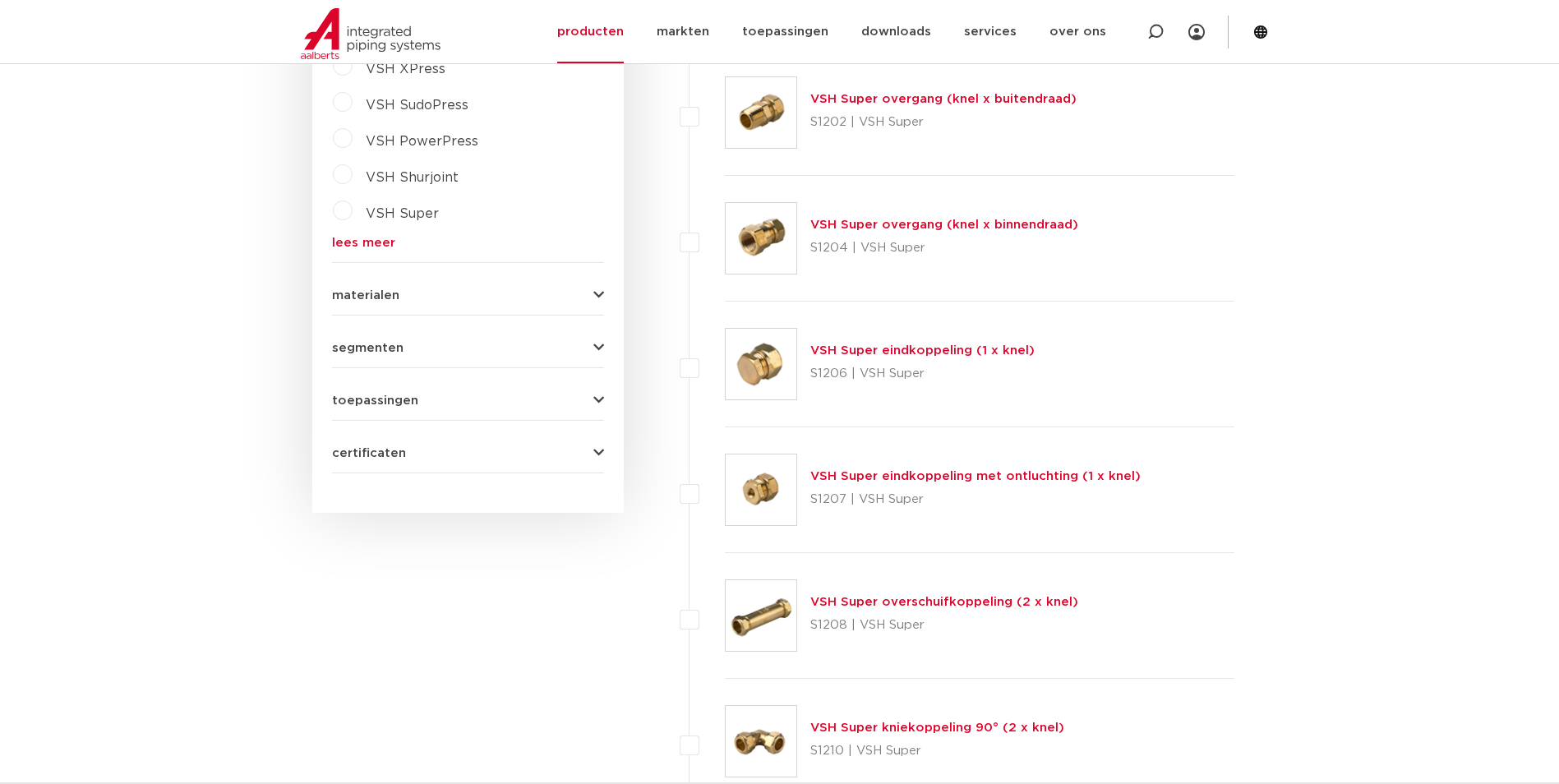
click at [895, 357] on link "VSH Super eindkoppeling (1 x knel)" at bounding box center [923, 350] width 224 height 13
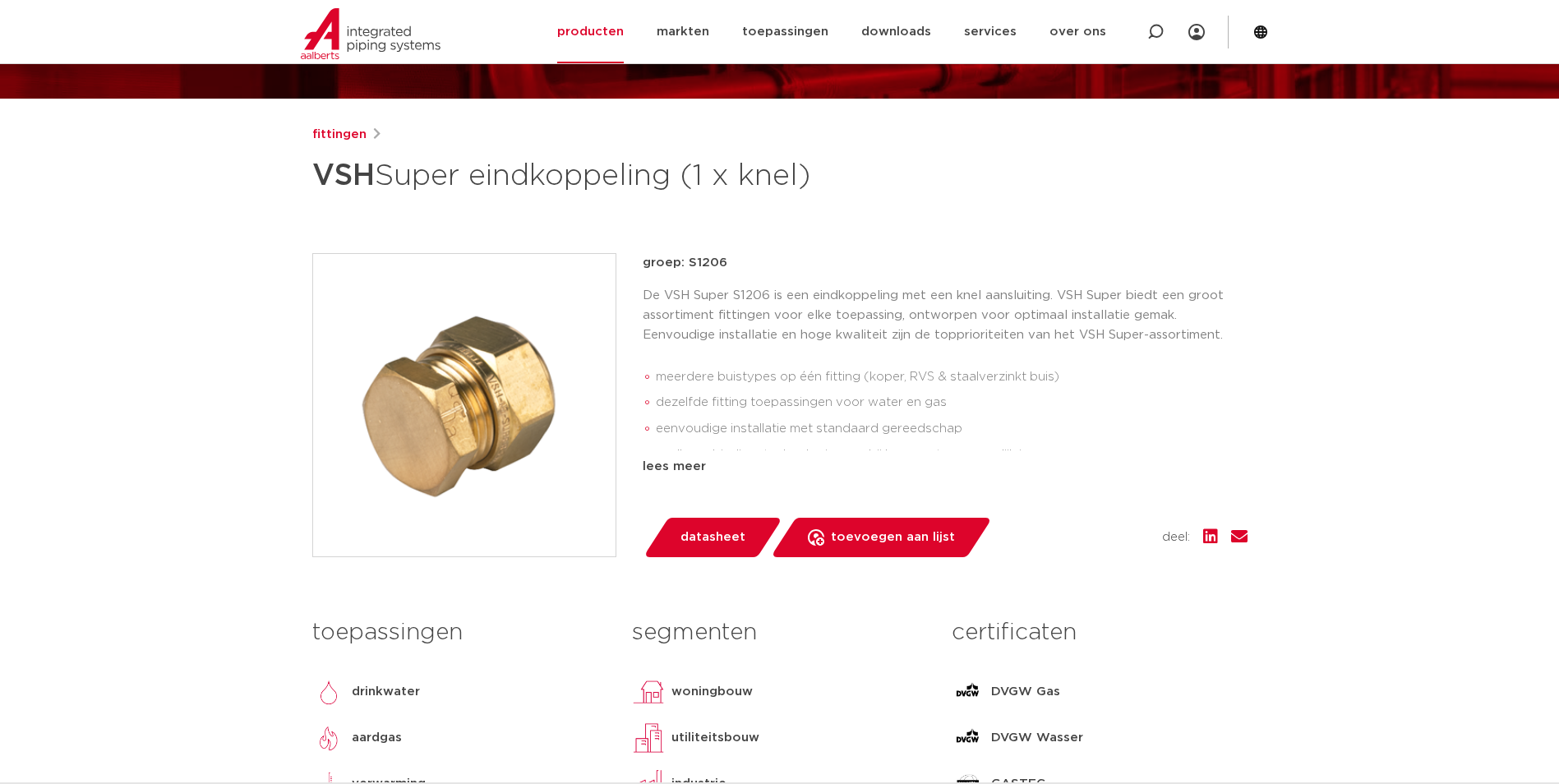
scroll to position [164, 0]
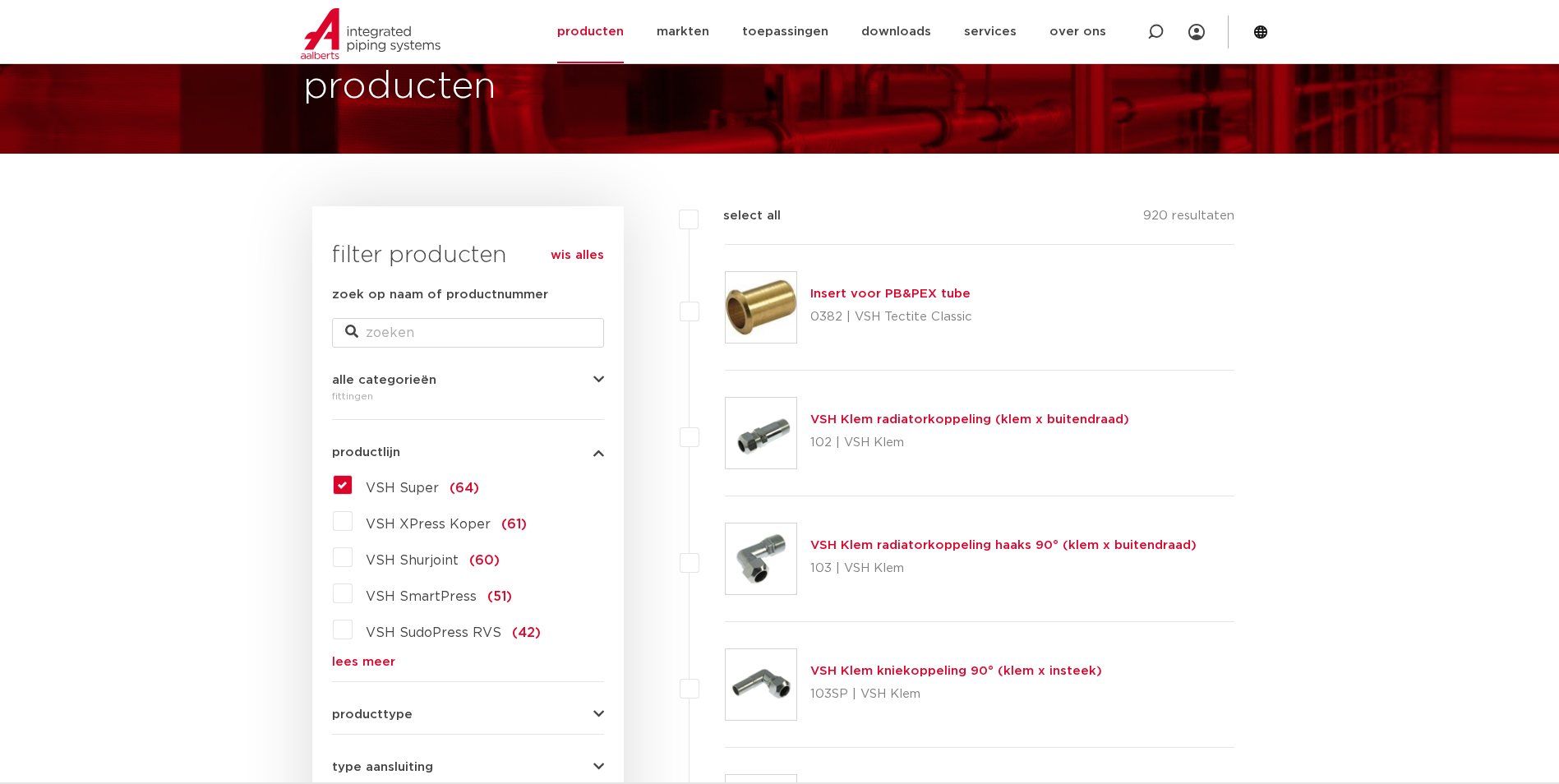
scroll to position [82, 0]
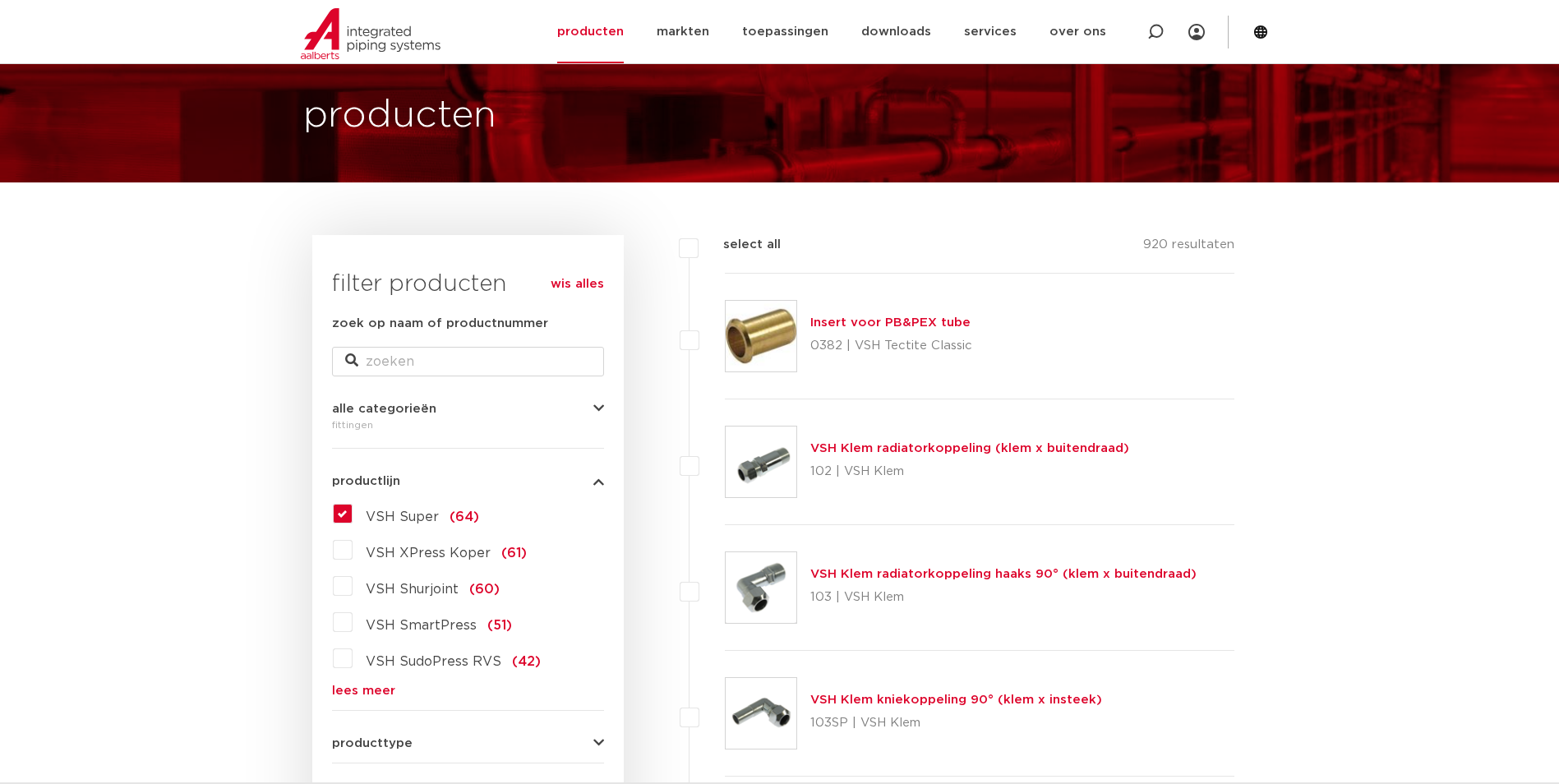
click at [353, 509] on label "VSH Super (64)" at bounding box center [416, 513] width 127 height 26
click at [0, 0] on input "VSH Super (64)" at bounding box center [0, 0] width 0 height 0
click at [353, 516] on label "VSH Super (64)" at bounding box center [416, 513] width 127 height 26
click at [0, 0] on input "VSH Super (64)" at bounding box center [0, 0] width 0 height 0
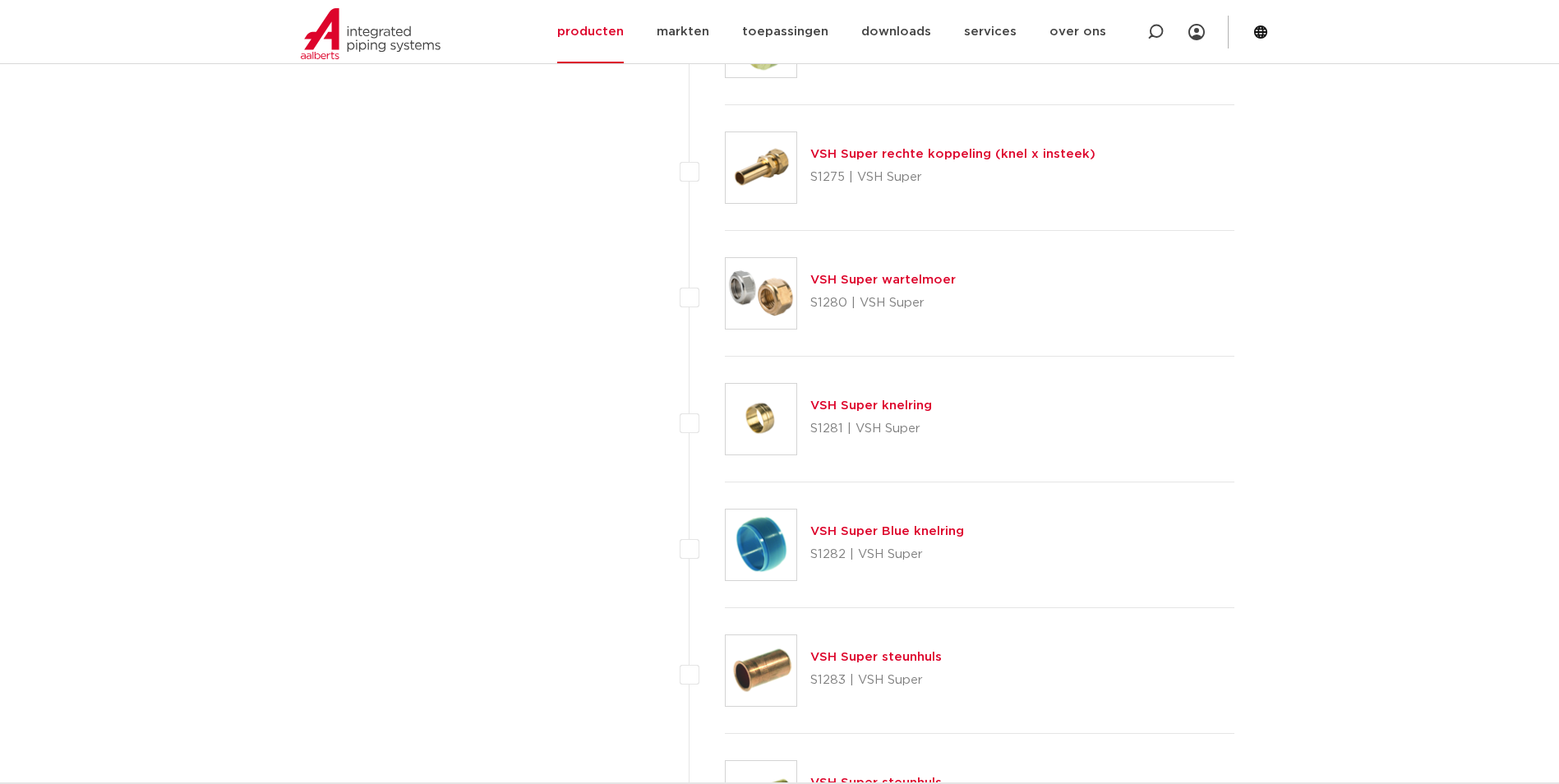
scroll to position [5587, 0]
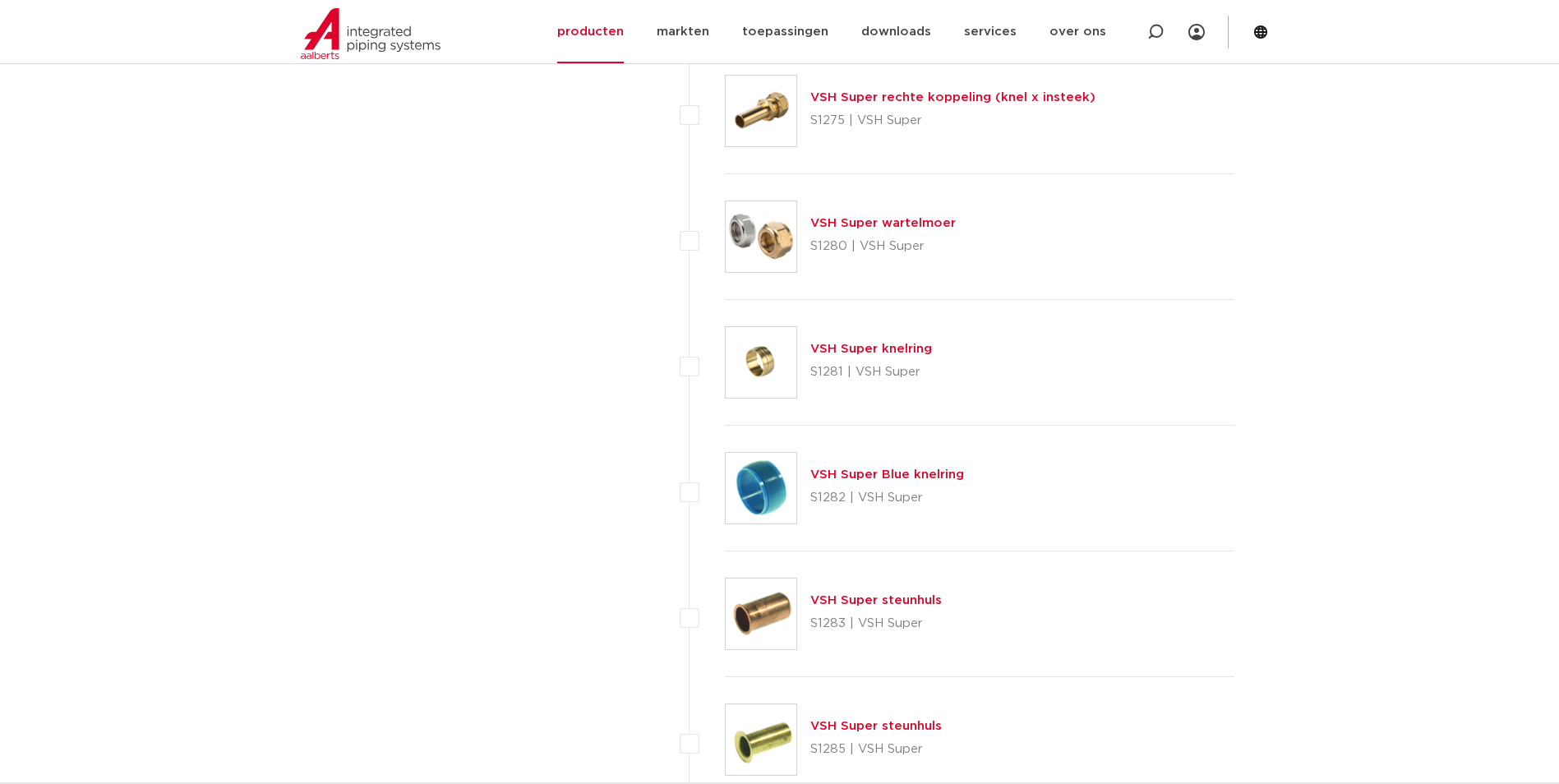
click at [890, 355] on link "VSH Super knelring" at bounding box center [871, 348] width 122 height 13
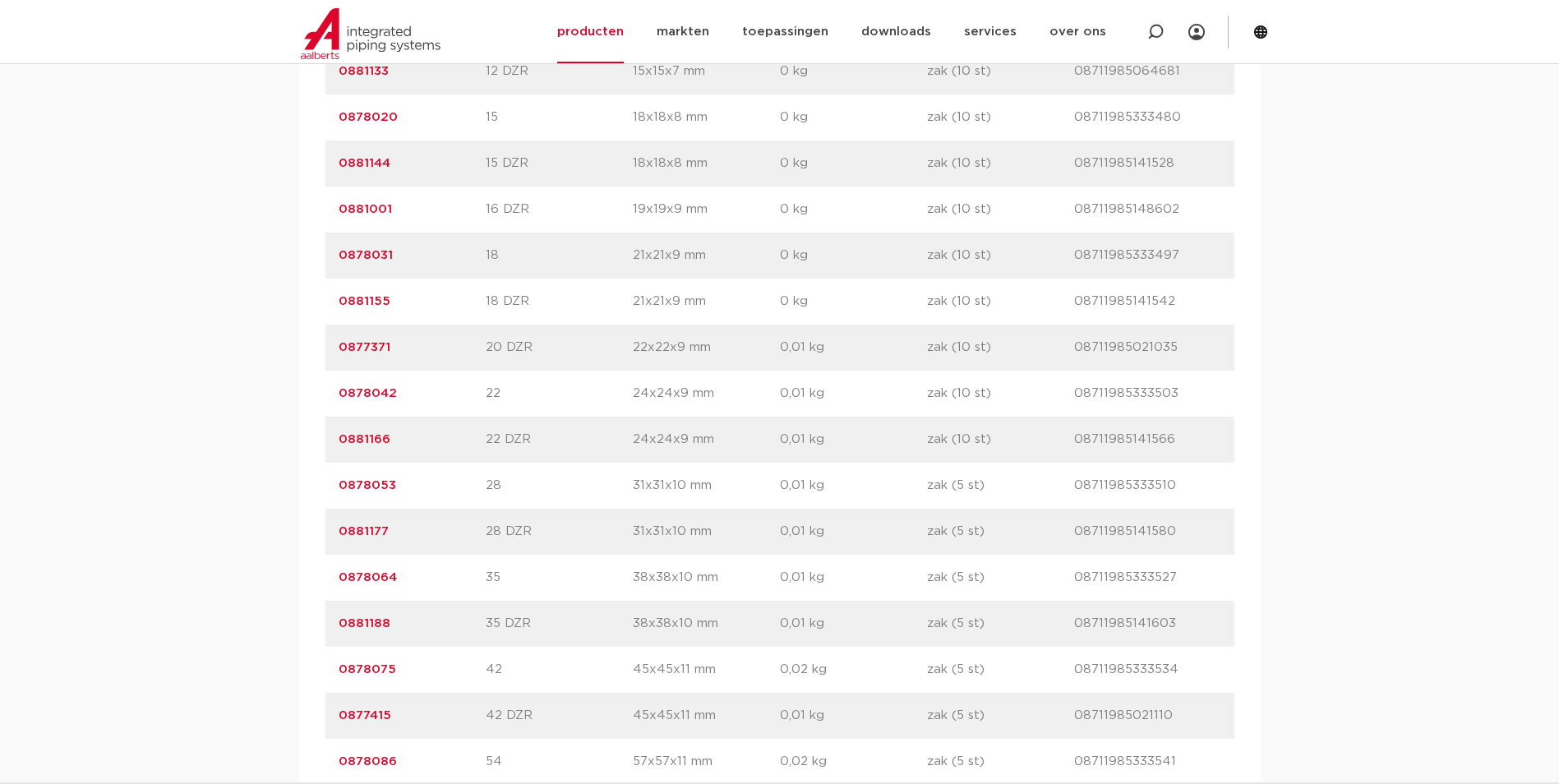
scroll to position [1397, 0]
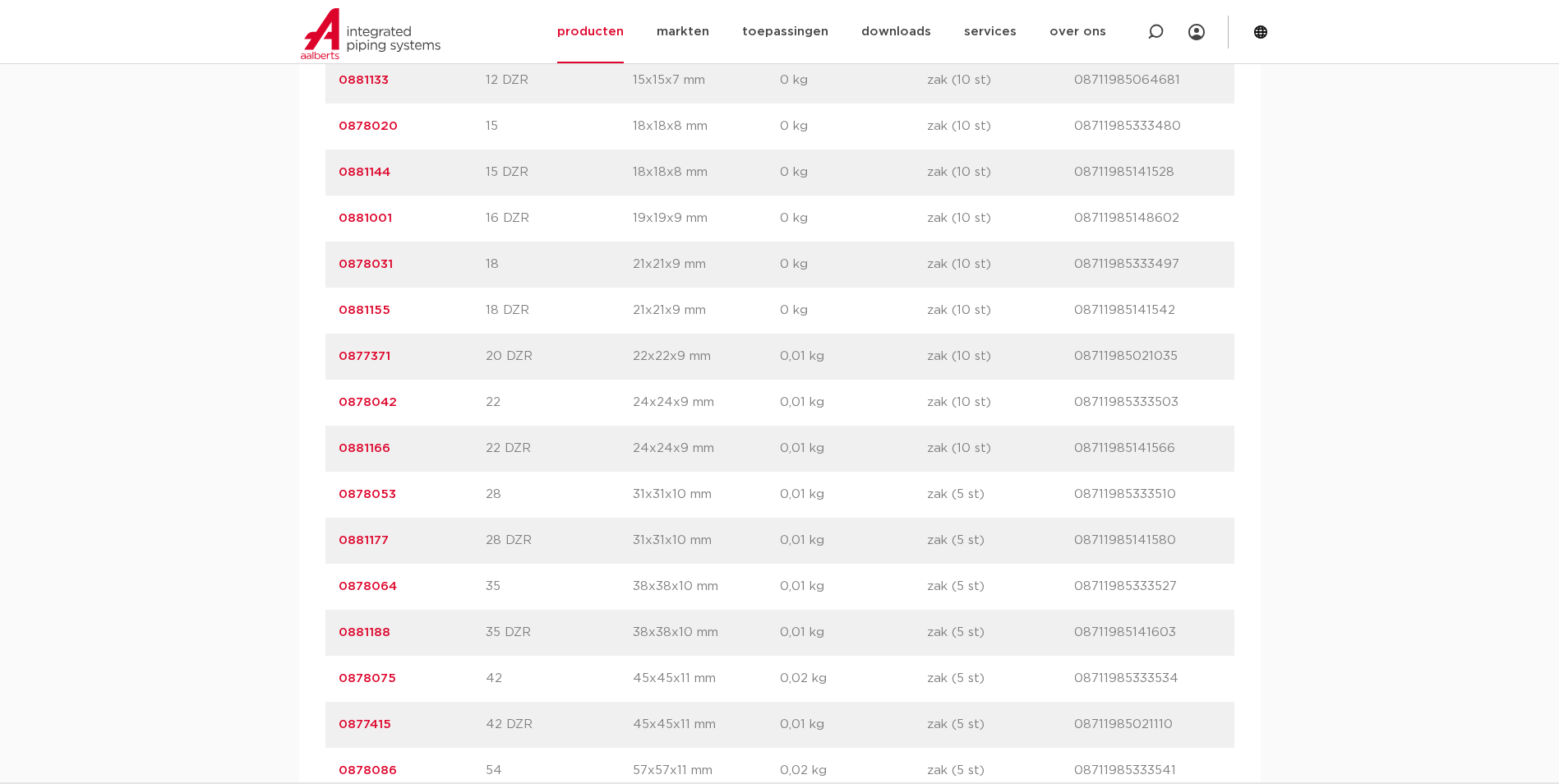
click at [371, 402] on link "0878042" at bounding box center [368, 402] width 58 height 13
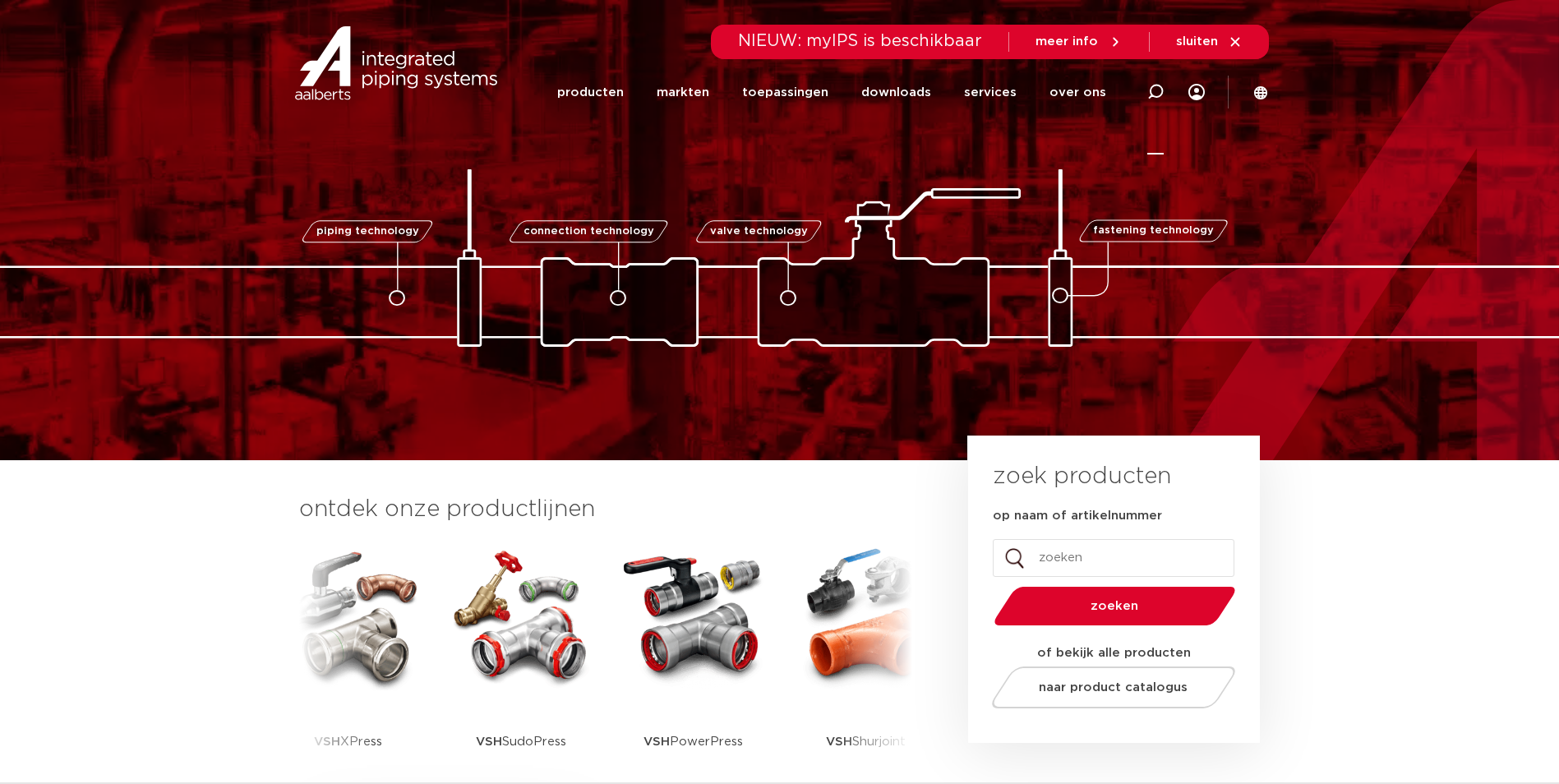
click at [1158, 96] on icon at bounding box center [1155, 92] width 16 height 16
type input "d1106"
click button "Zoeken" at bounding box center [0, 0] width 0 height 0
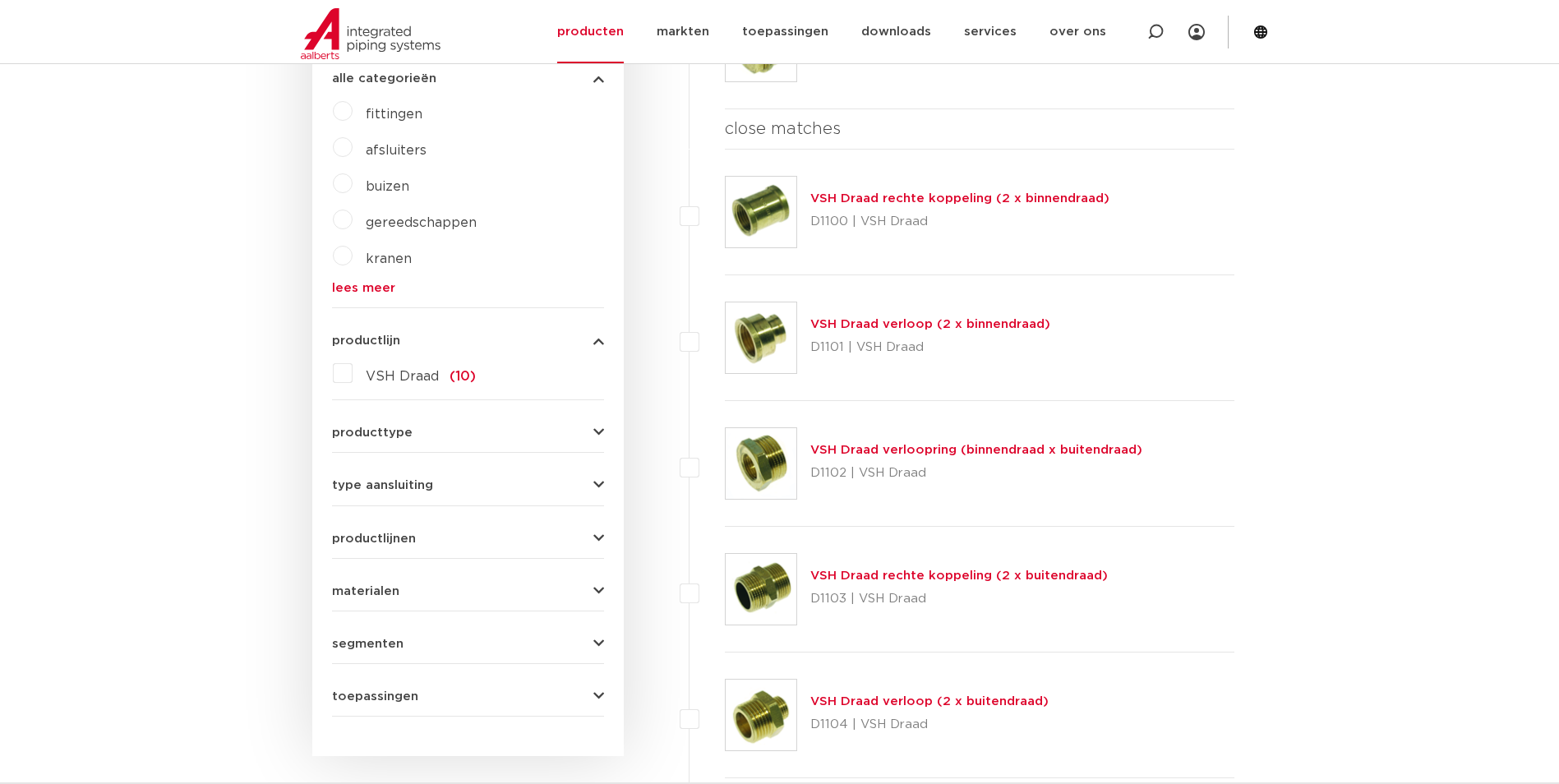
scroll to position [431, 0]
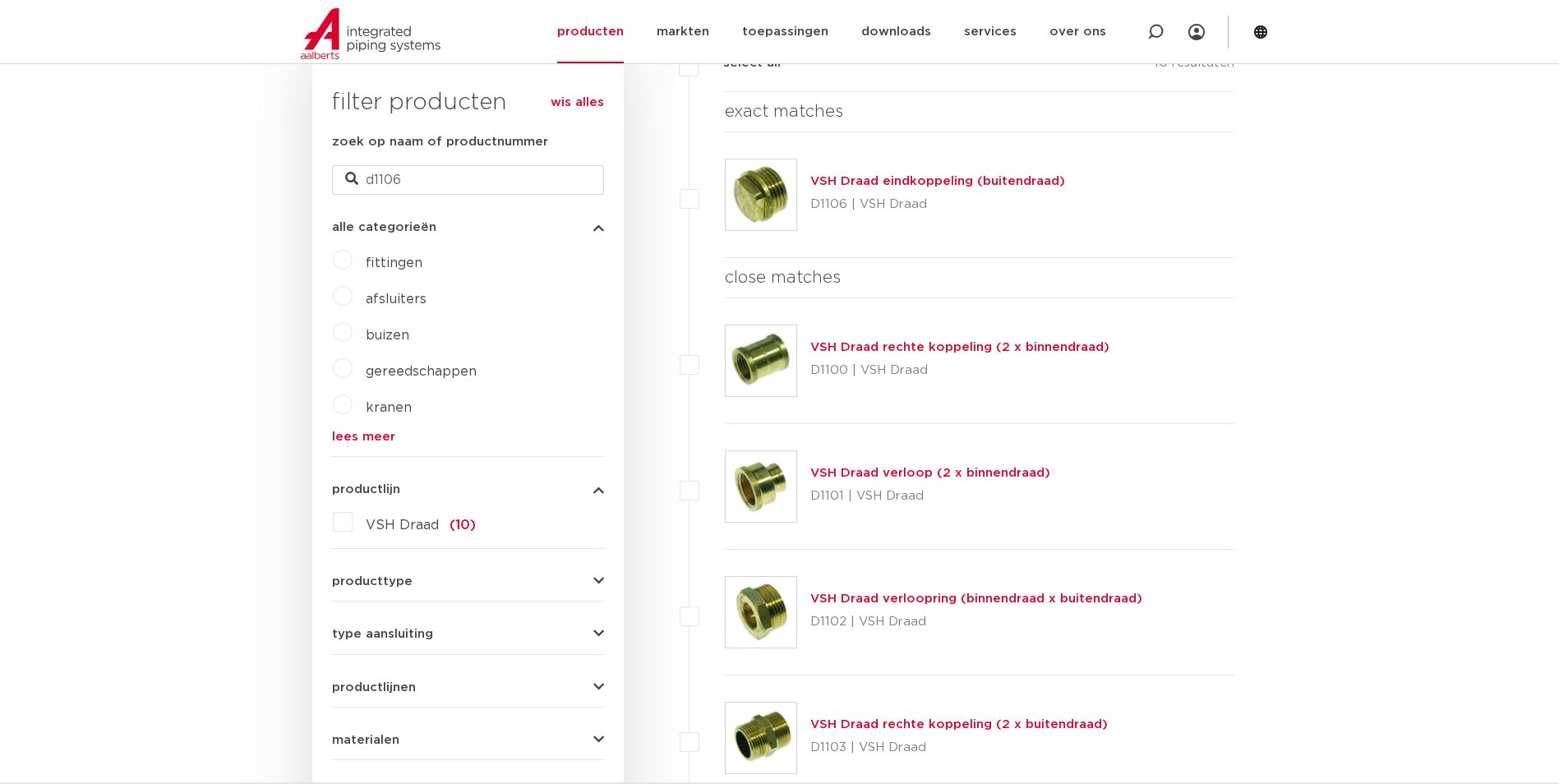
click at [858, 181] on link "VSH Draad eindkoppeling (buitendraad)" at bounding box center [937, 181] width 254 height 13
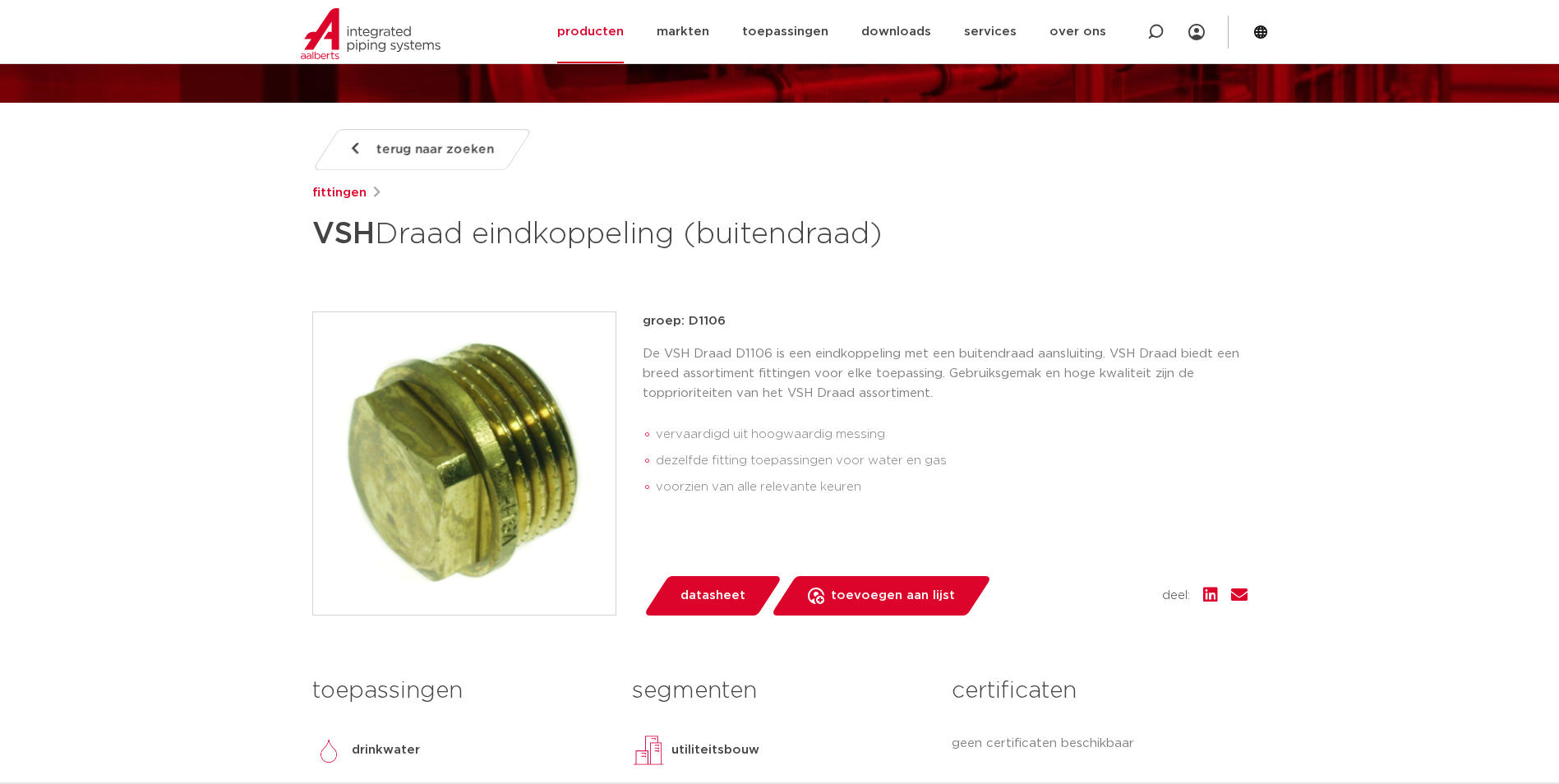
scroll to position [82, 0]
